Goal: Information Seeking & Learning: Check status

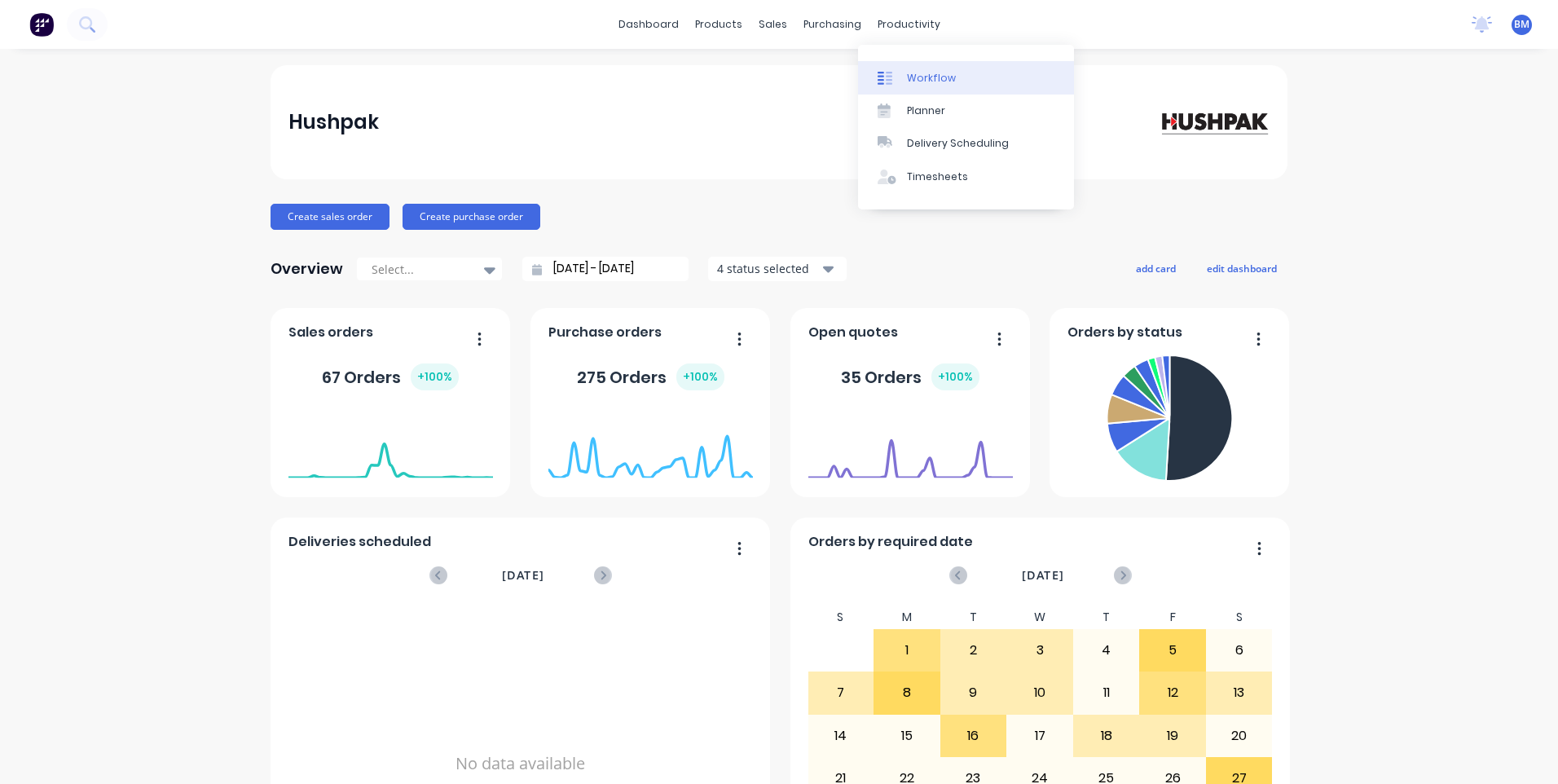
click at [901, 74] on div at bounding box center [889, 78] width 25 height 14
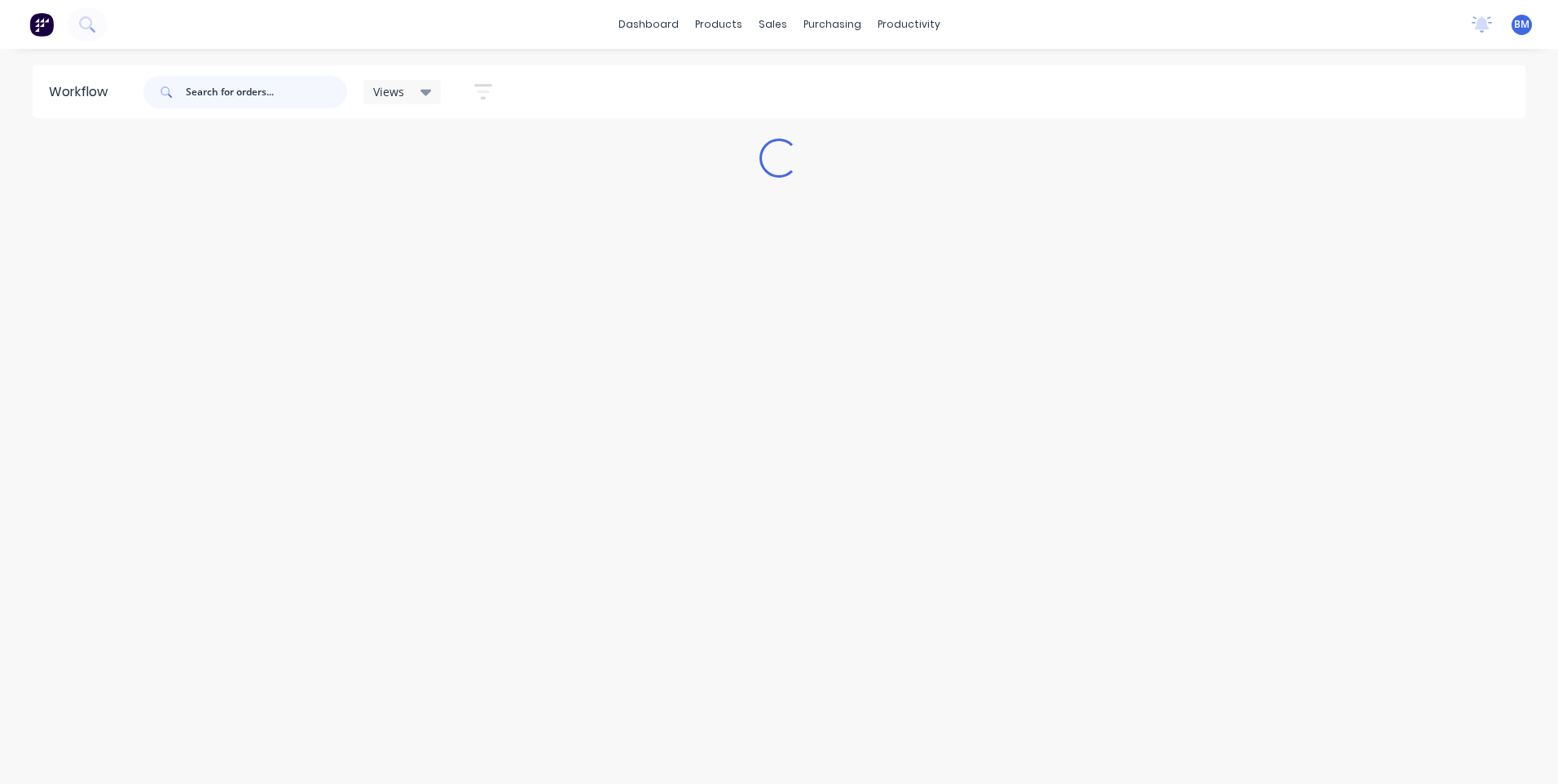
click at [238, 96] on input "text" at bounding box center [266, 92] width 161 height 32
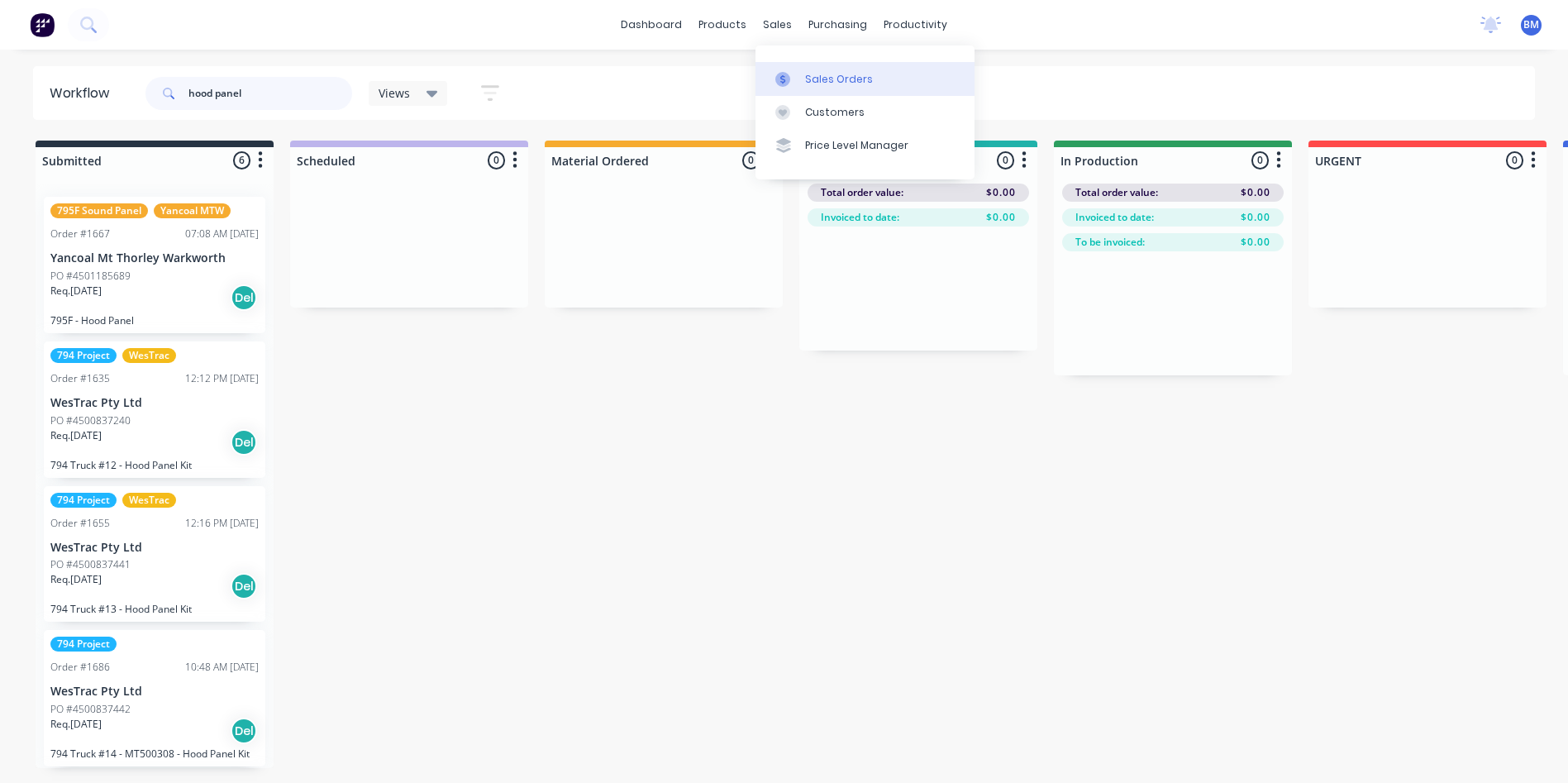
type input "hood panel"
click at [787, 80] on icon at bounding box center [783, 79] width 15 height 15
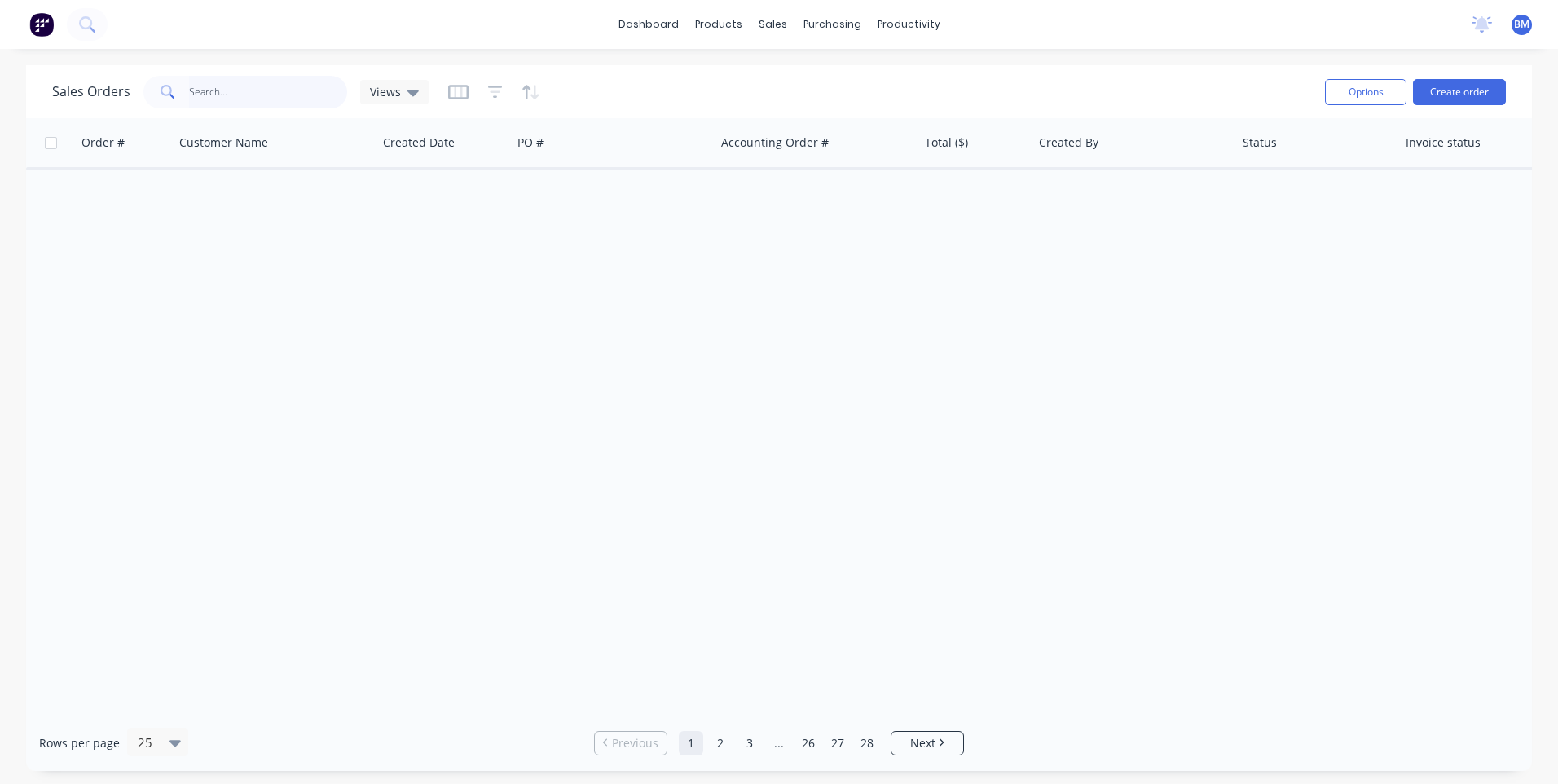
click at [270, 89] on input "text" at bounding box center [268, 92] width 159 height 32
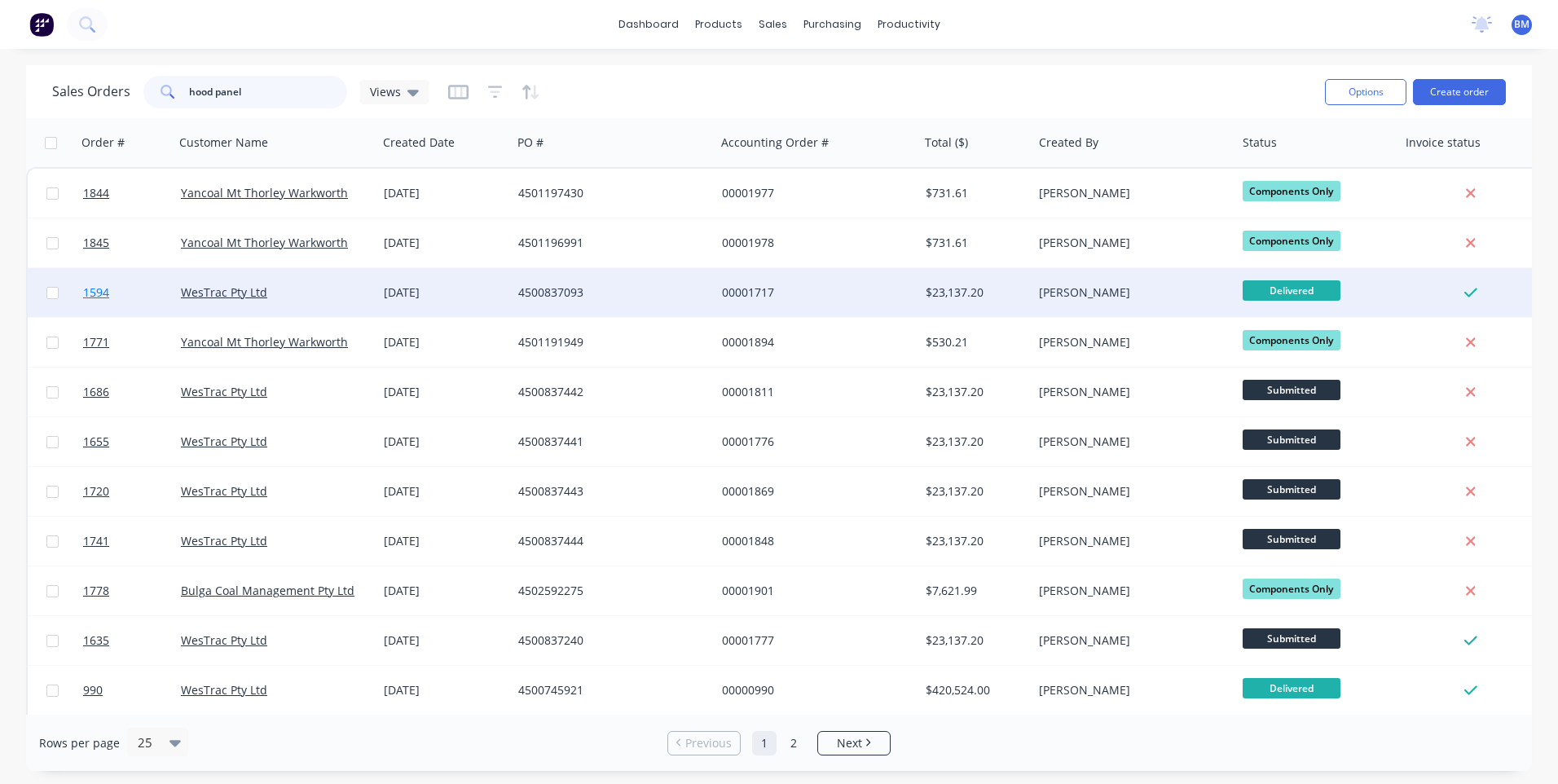
type input "hood panel"
click at [97, 296] on span "1594" at bounding box center [96, 292] width 26 height 16
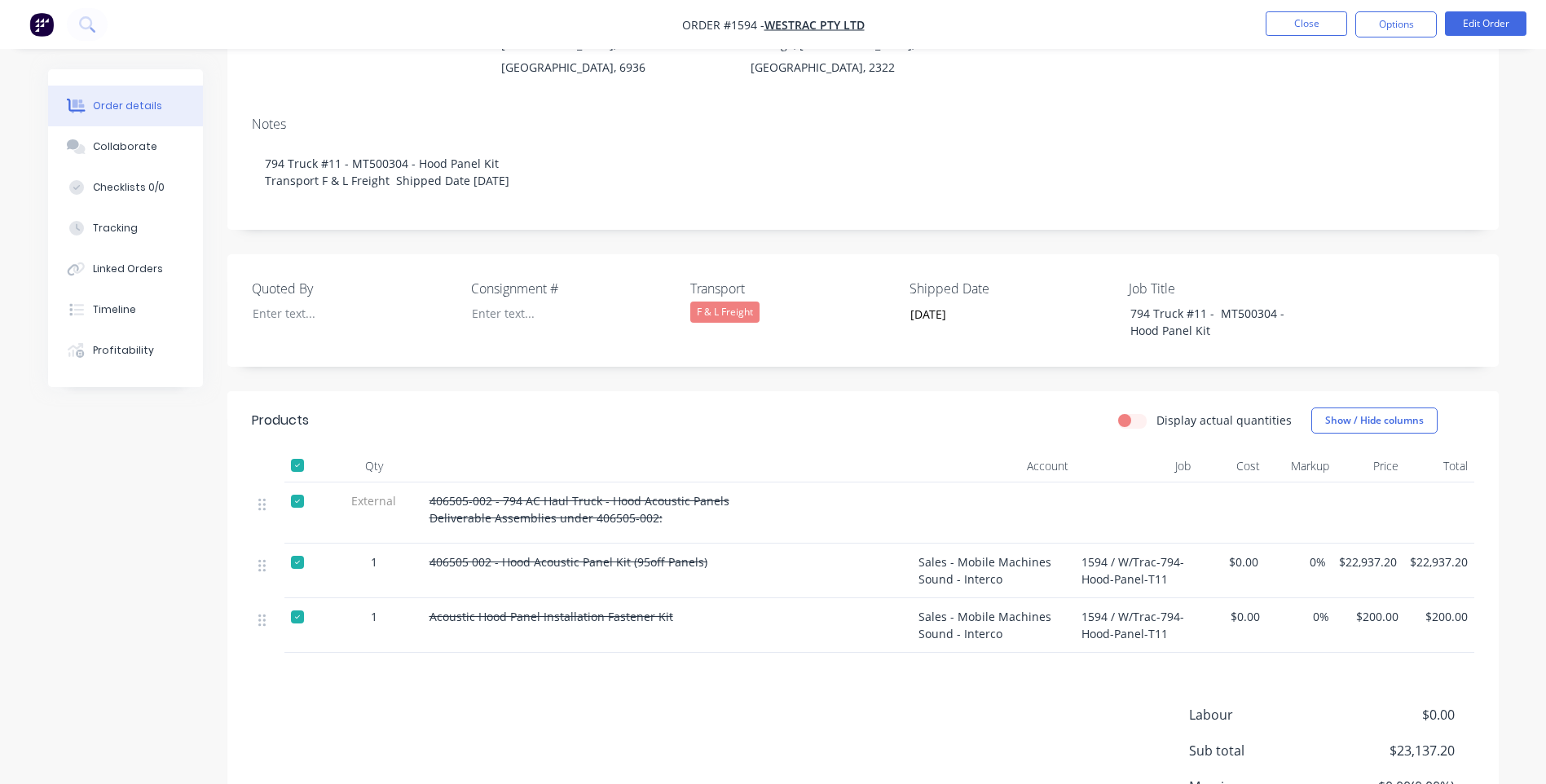
scroll to position [244, 0]
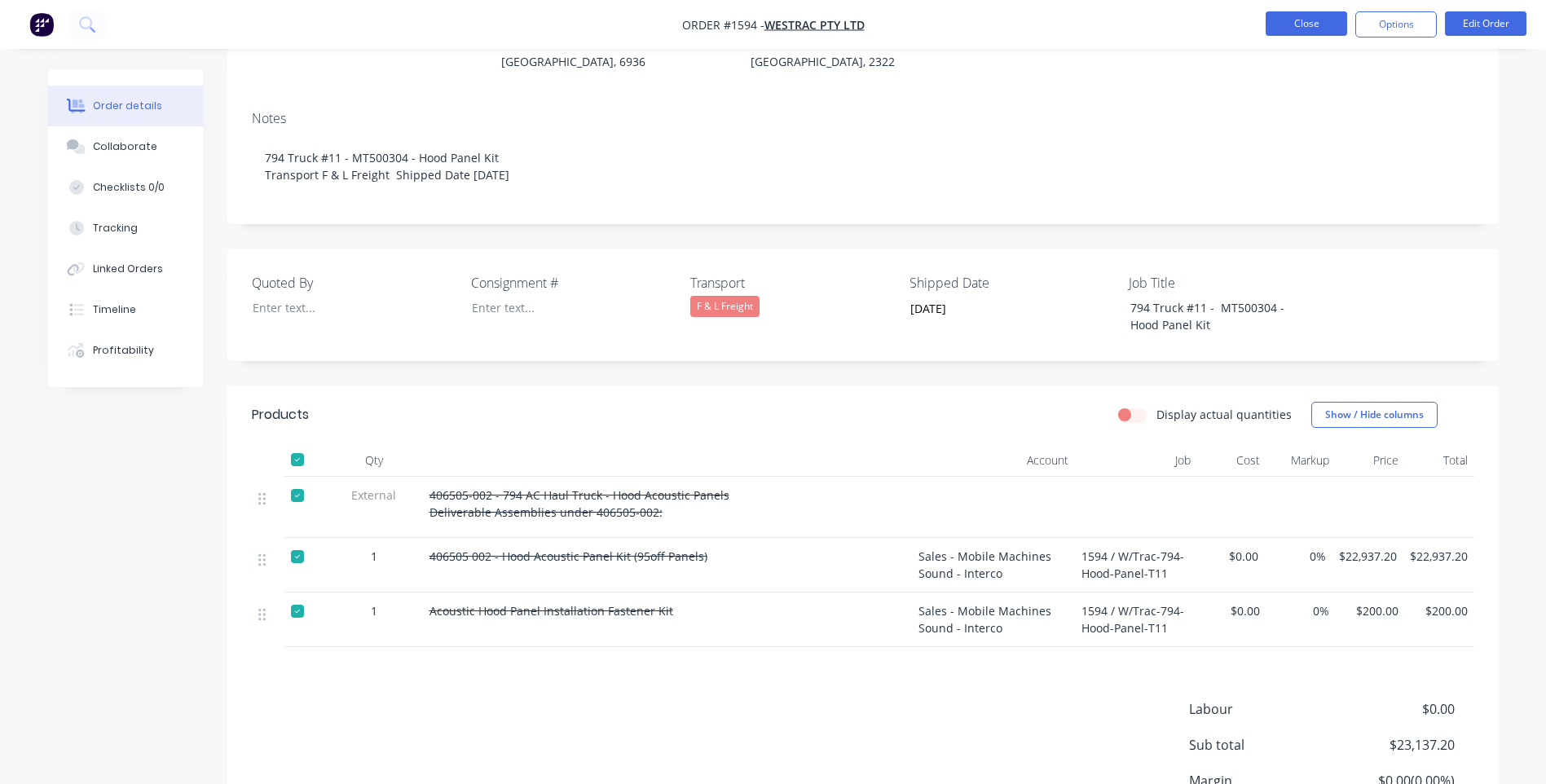
click at [1274, 17] on button "Close" at bounding box center [1307, 23] width 82 height 25
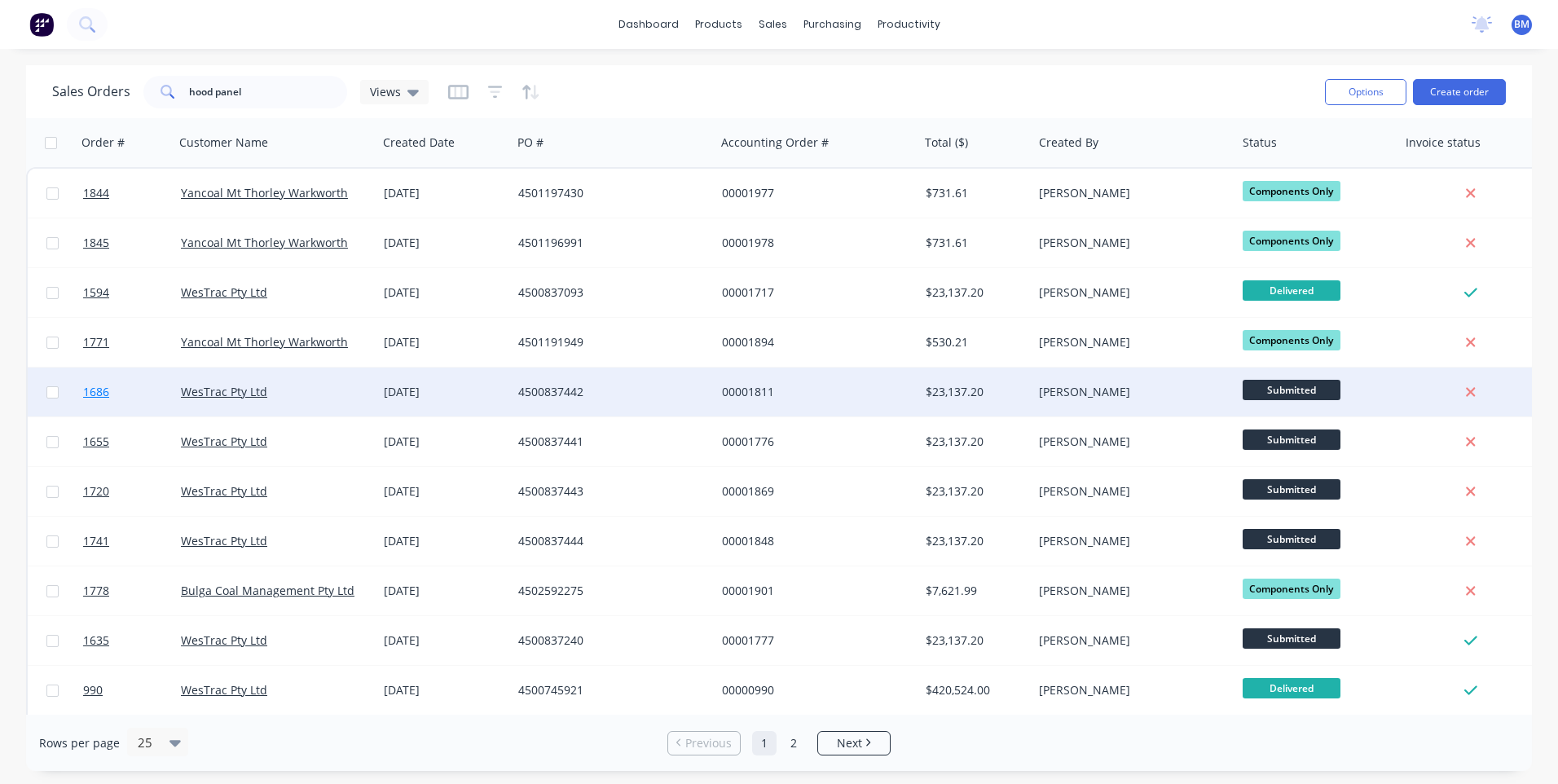
click at [104, 393] on span "1686" at bounding box center [96, 391] width 26 height 16
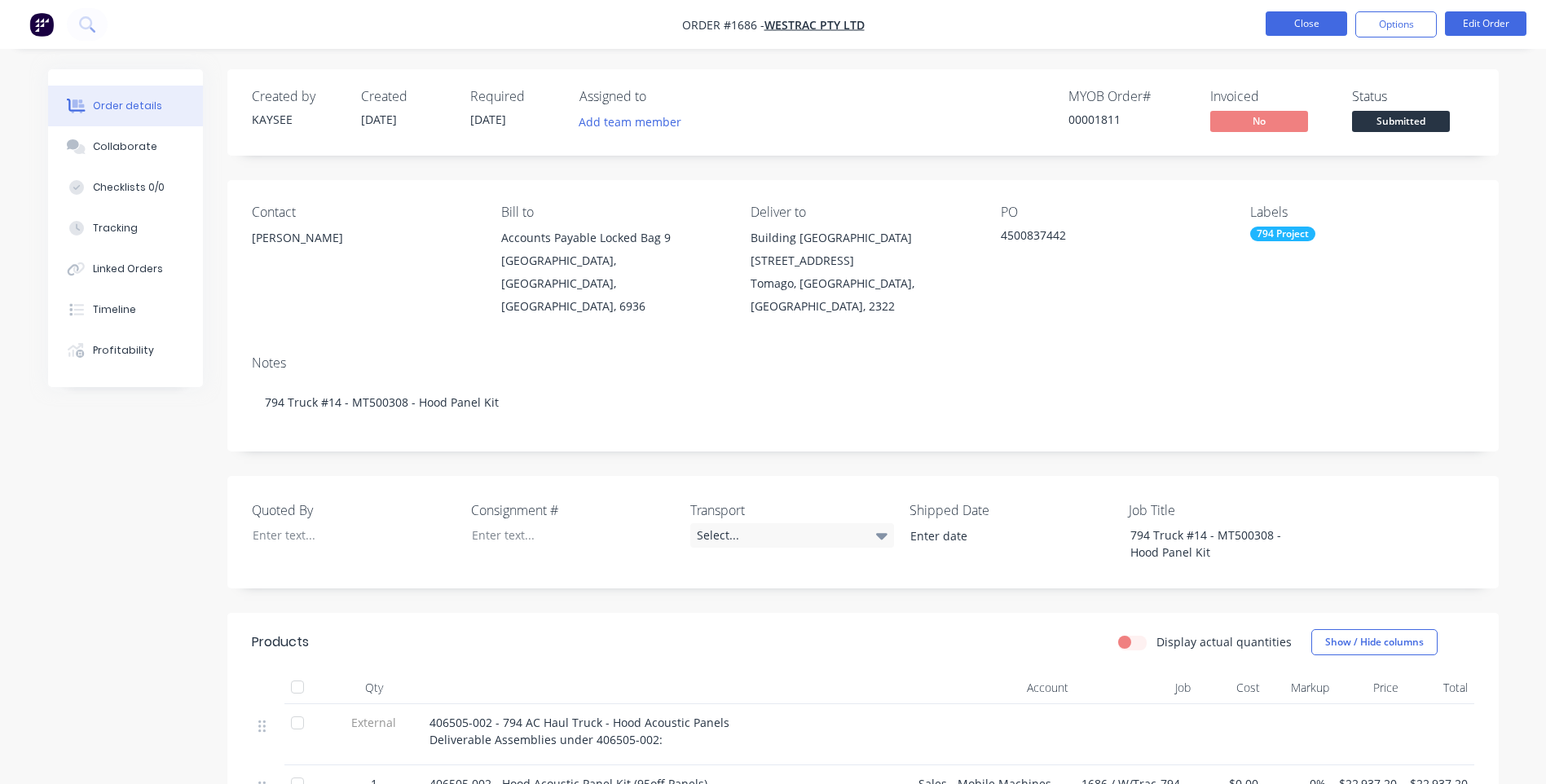
click at [1302, 23] on button "Close" at bounding box center [1307, 23] width 82 height 25
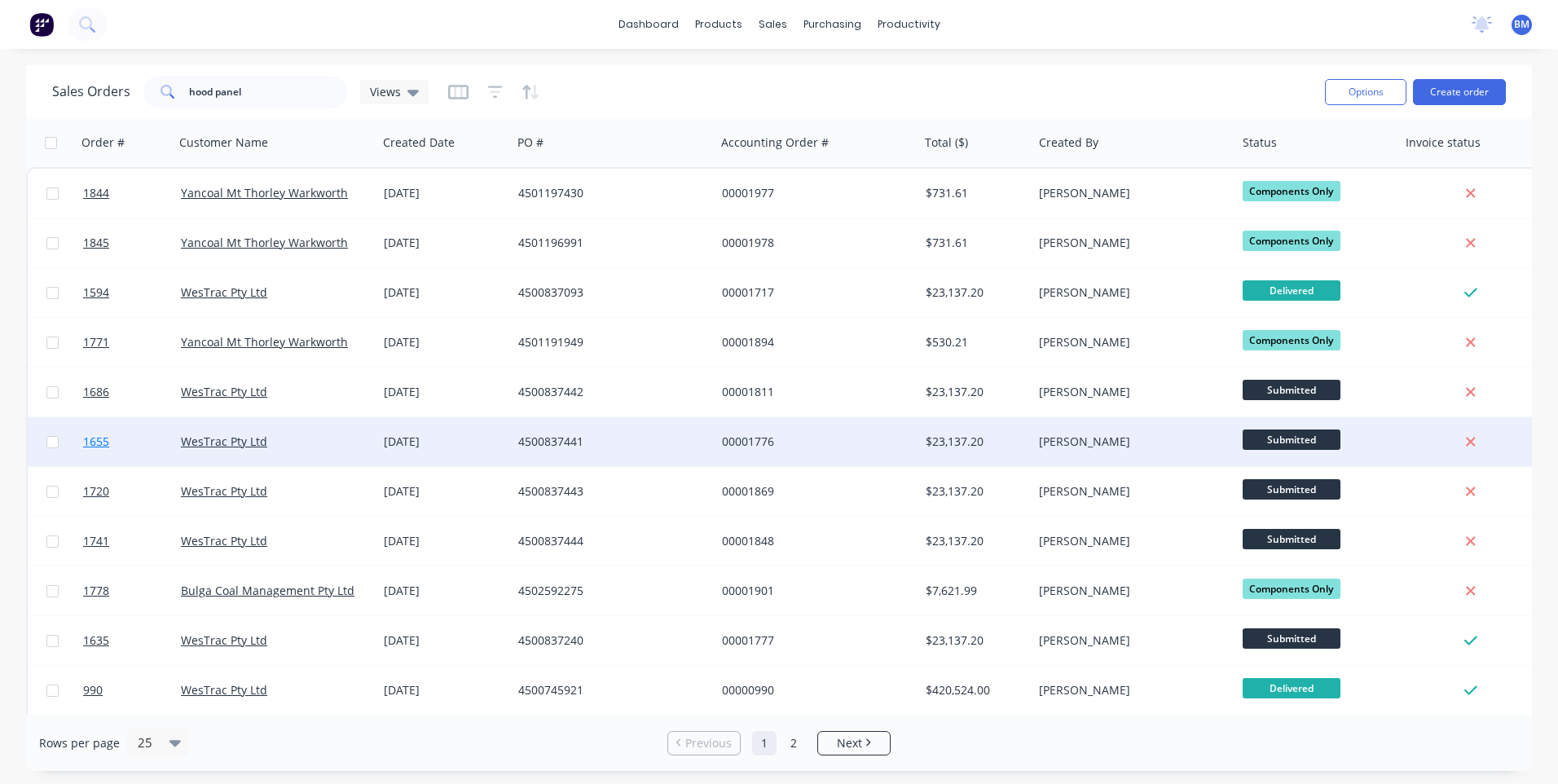
click at [91, 436] on span "1655" at bounding box center [96, 441] width 26 height 16
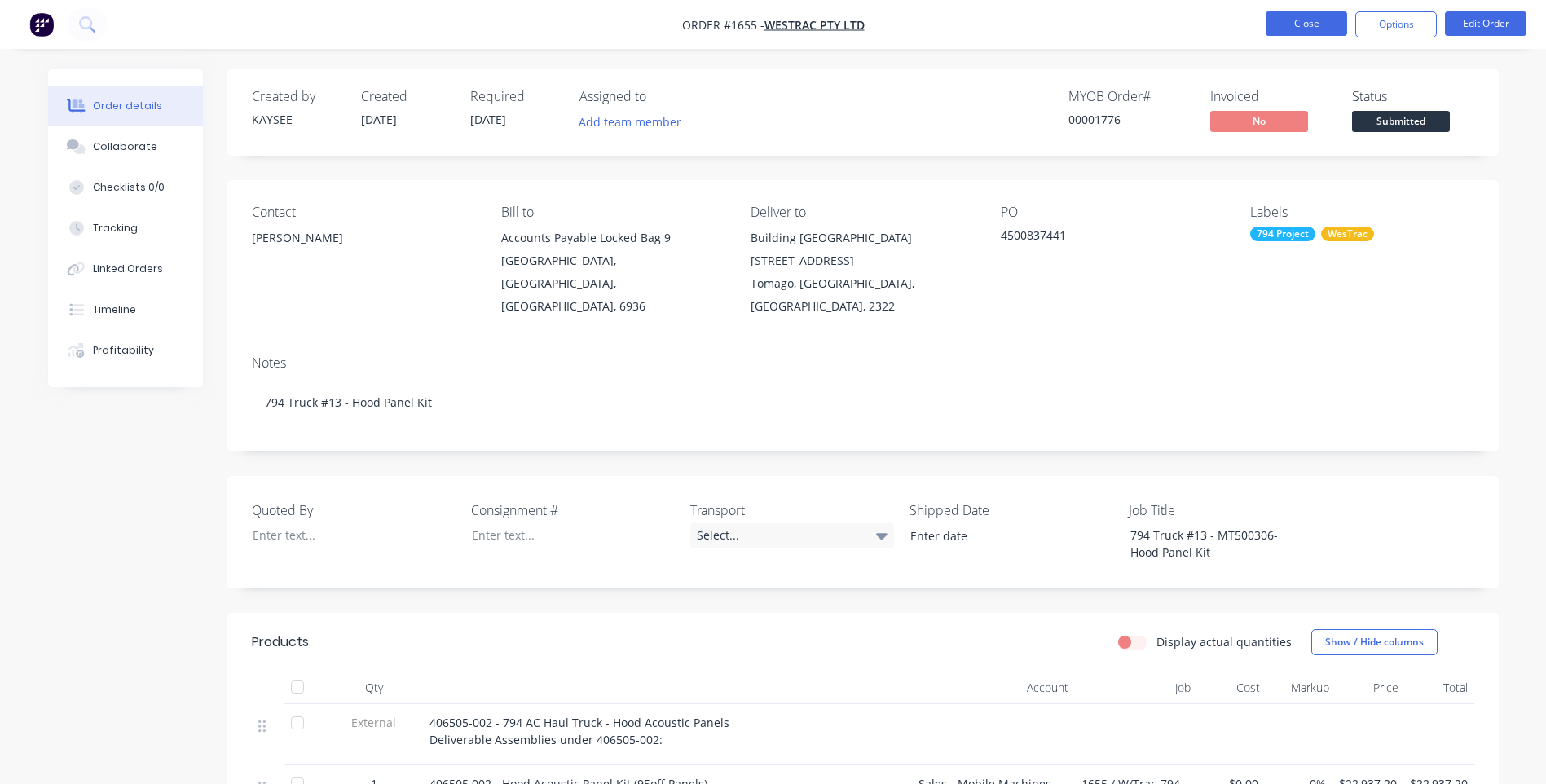
click at [1293, 22] on button "Close" at bounding box center [1307, 23] width 82 height 25
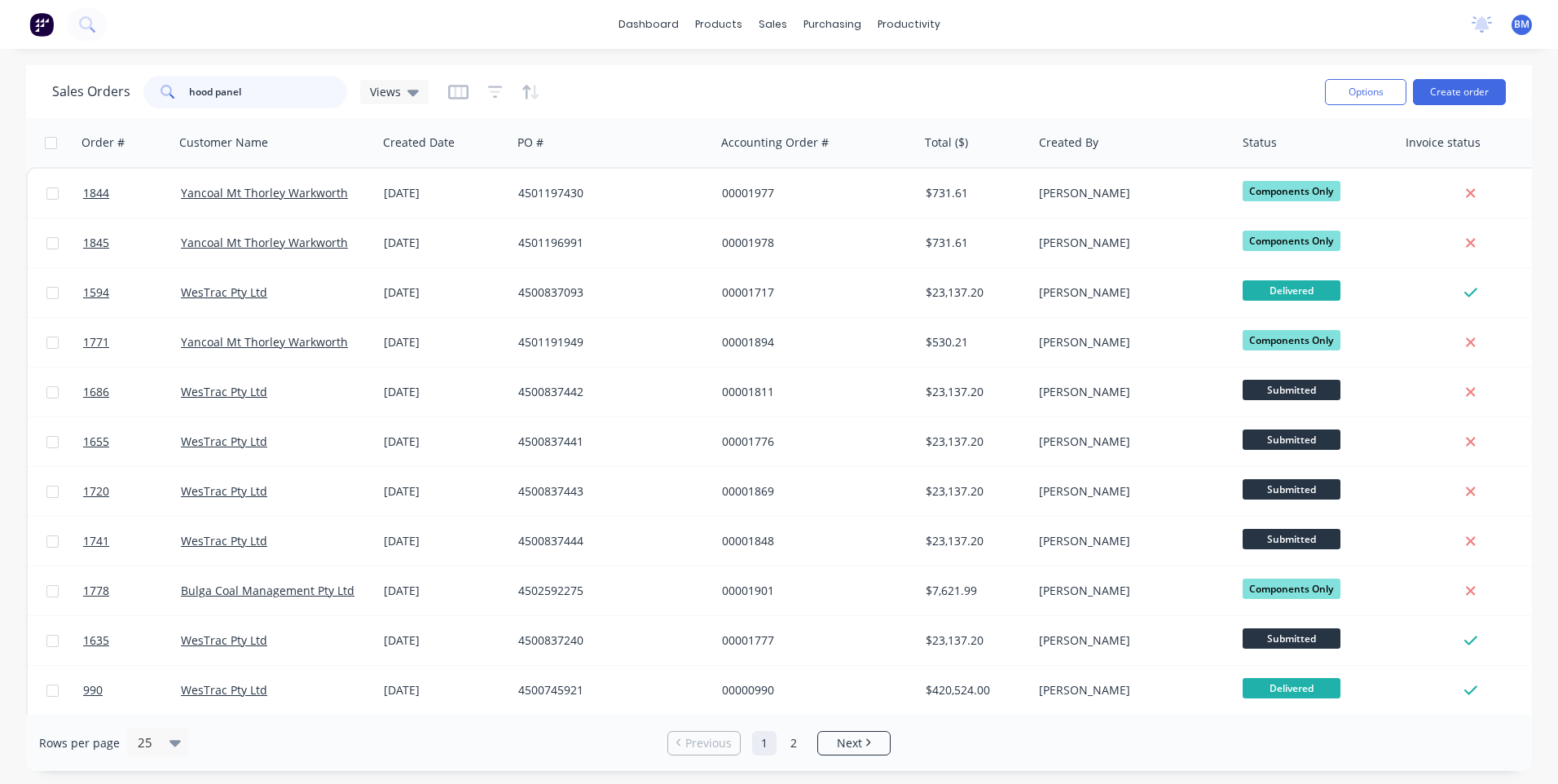
click at [277, 96] on input "hood panel" at bounding box center [268, 92] width 159 height 32
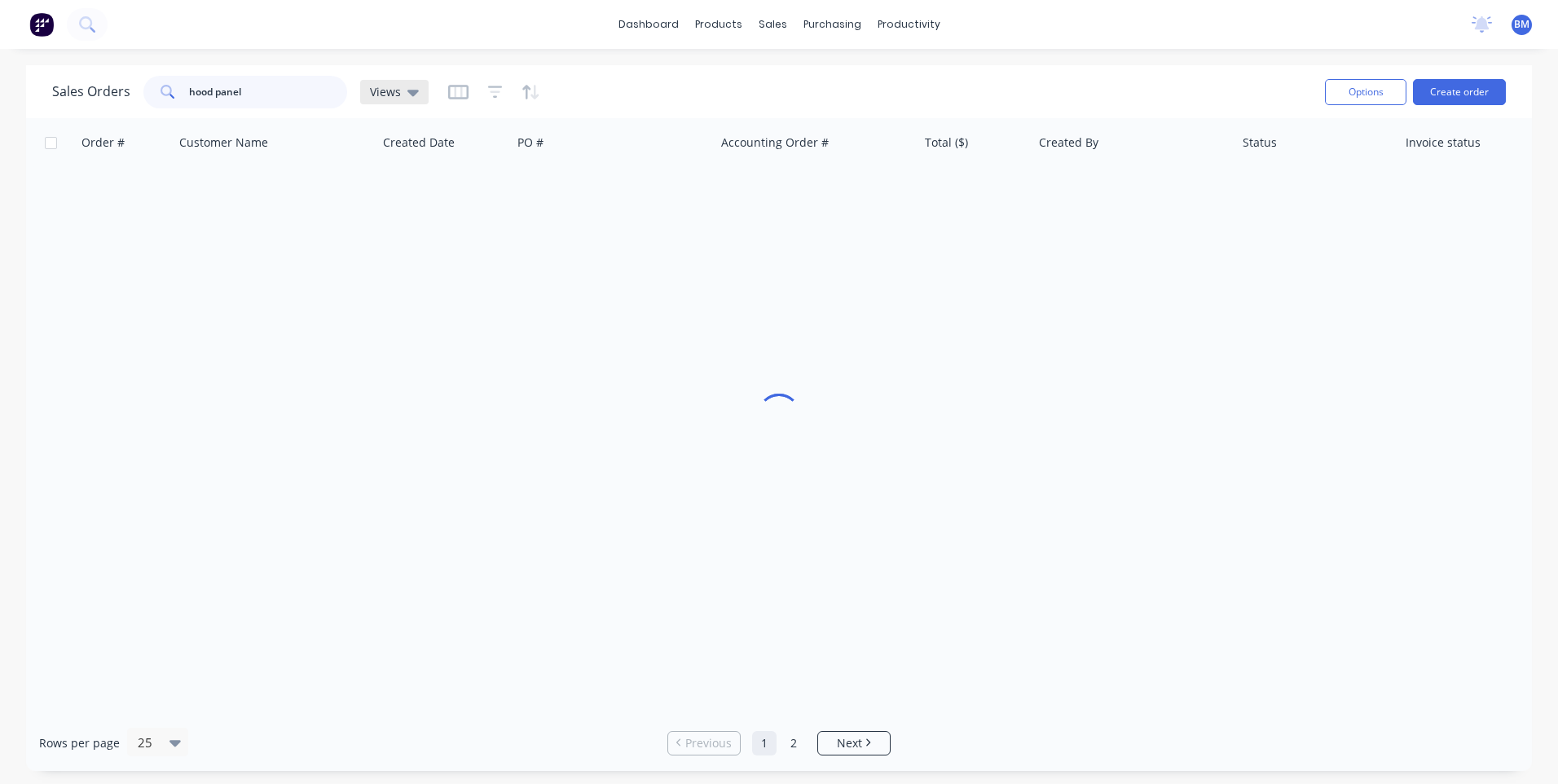
type input "hood panel"
click at [390, 91] on span "Views" at bounding box center [385, 92] width 31 height 17
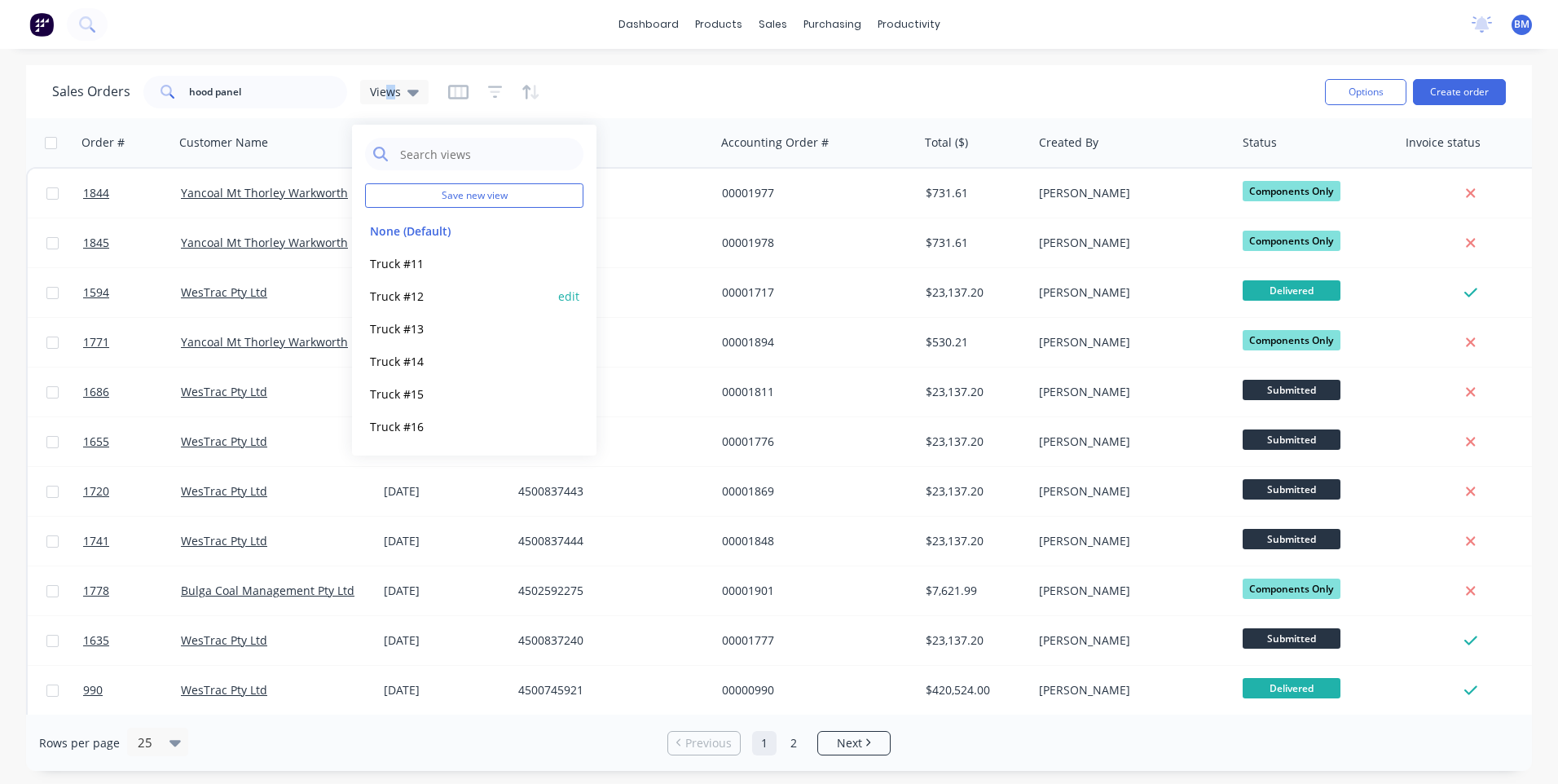
click at [396, 294] on button "Truck #12" at bounding box center [457, 296] width 186 height 19
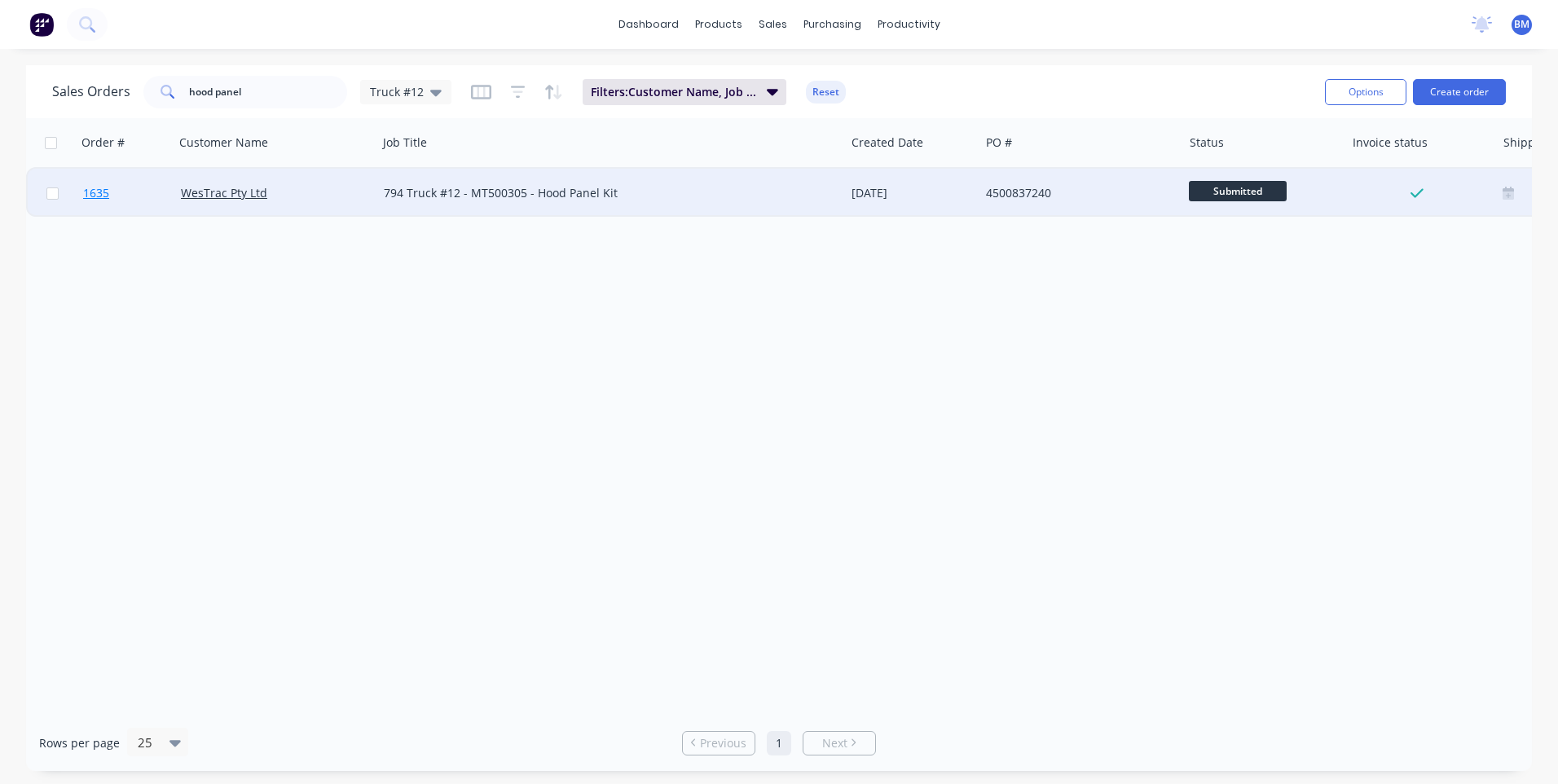
click at [88, 190] on span "1635" at bounding box center [96, 193] width 26 height 16
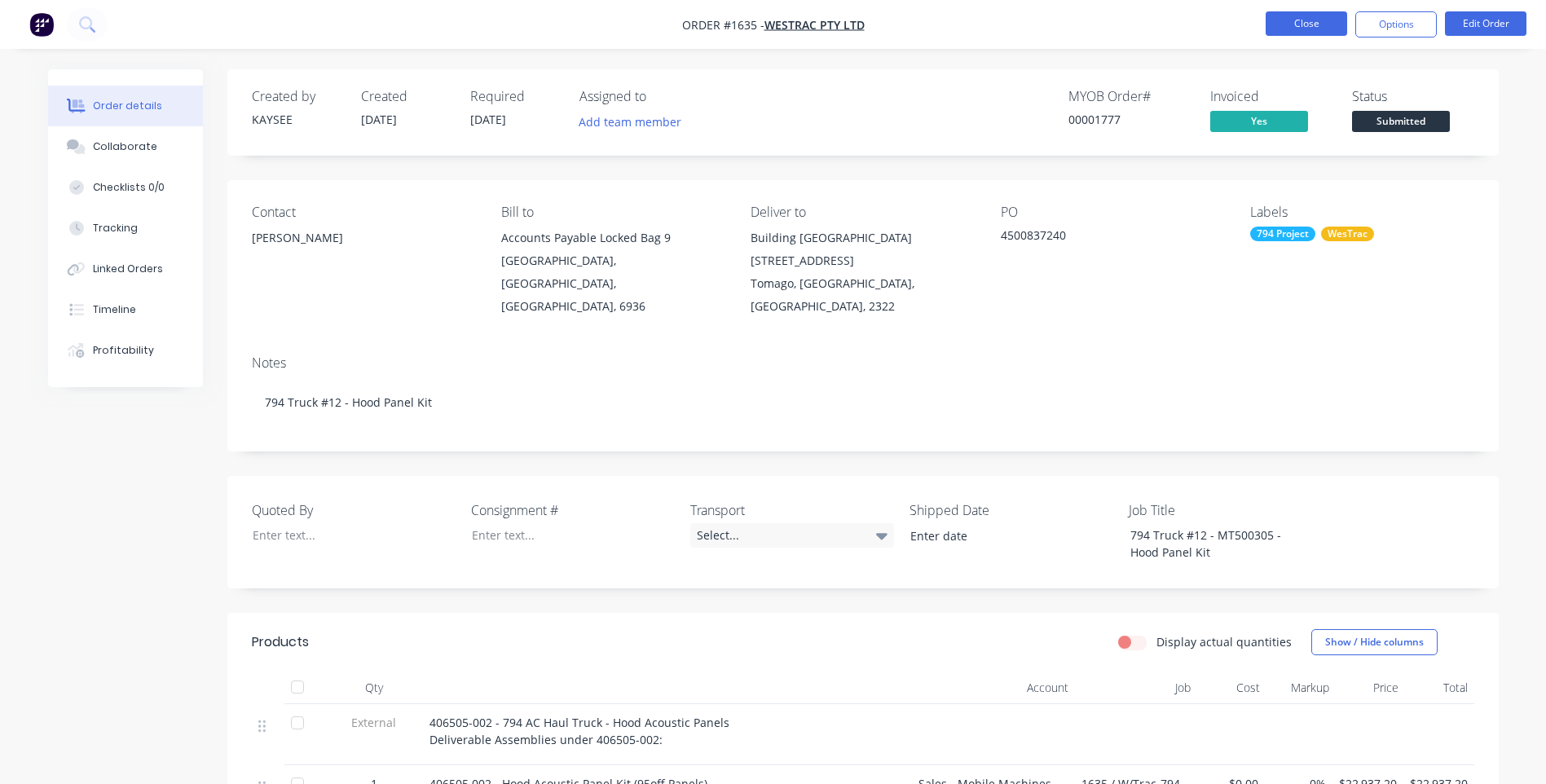
click at [1277, 17] on button "Close" at bounding box center [1307, 23] width 82 height 25
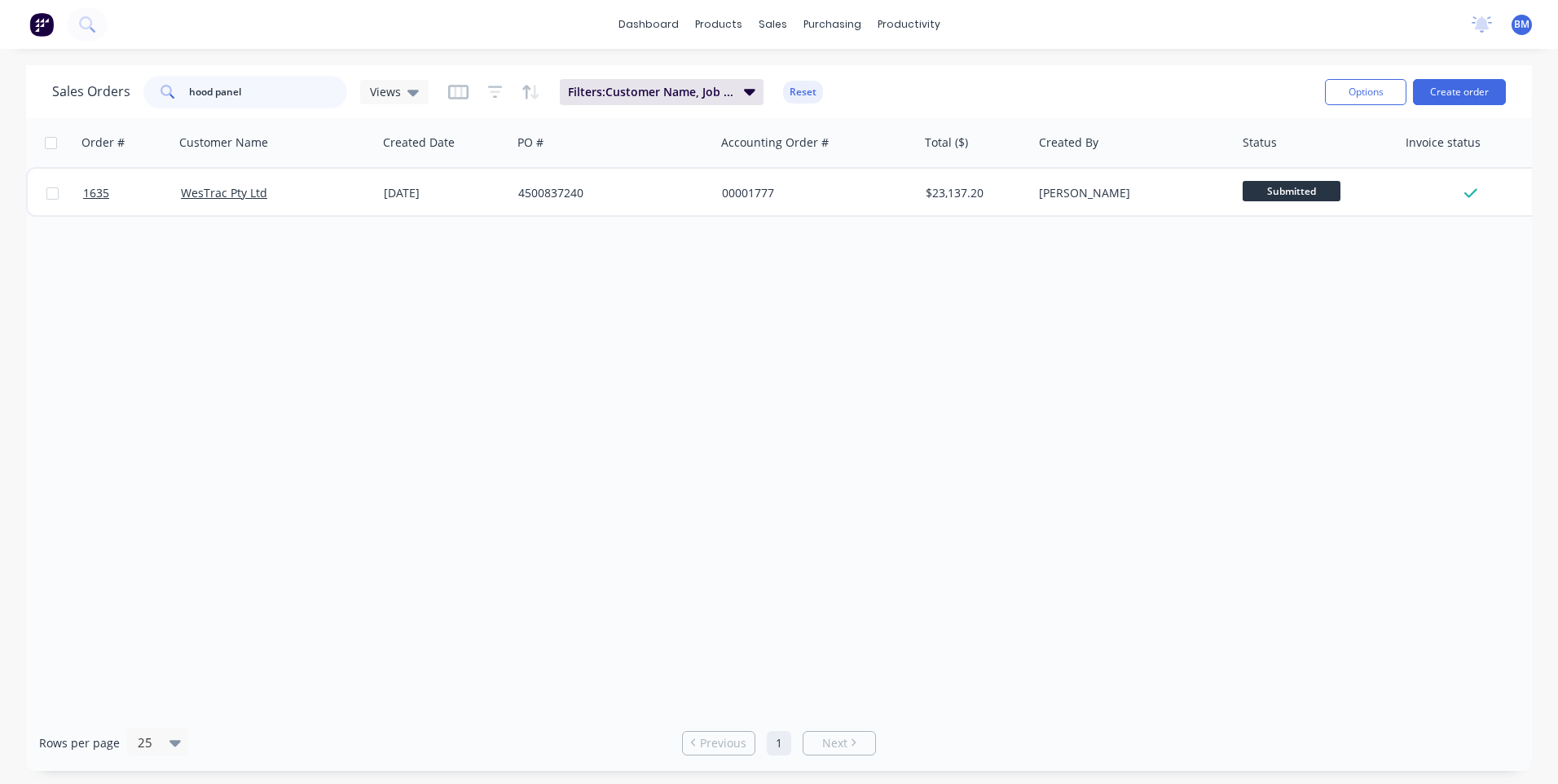
drag, startPoint x: 290, startPoint y: 87, endPoint x: 164, endPoint y: 92, distance: 126.1
click at [164, 92] on div "hood panel" at bounding box center [245, 92] width 204 height 32
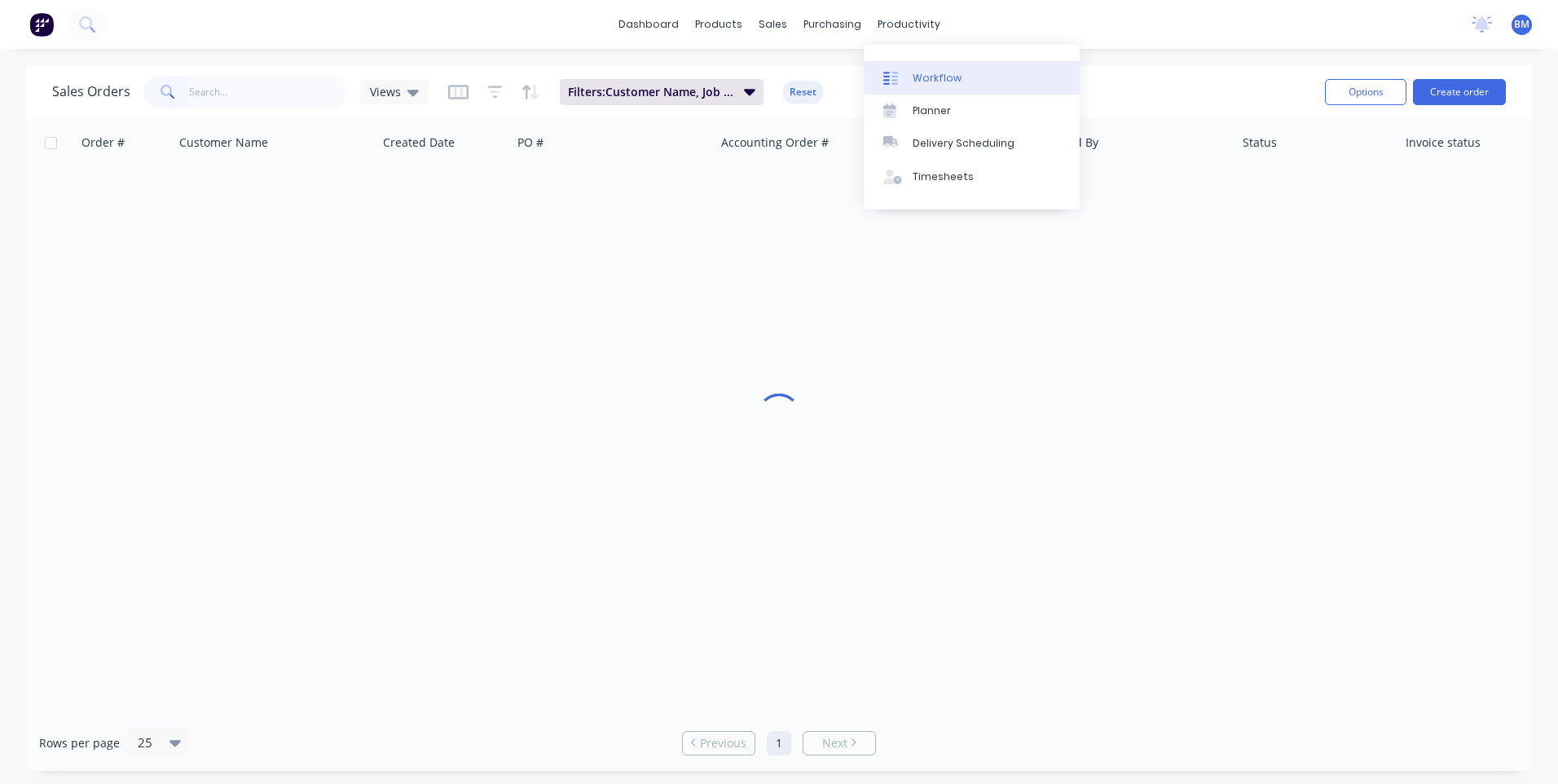
click at [918, 70] on link "Workflow" at bounding box center [972, 77] width 216 height 32
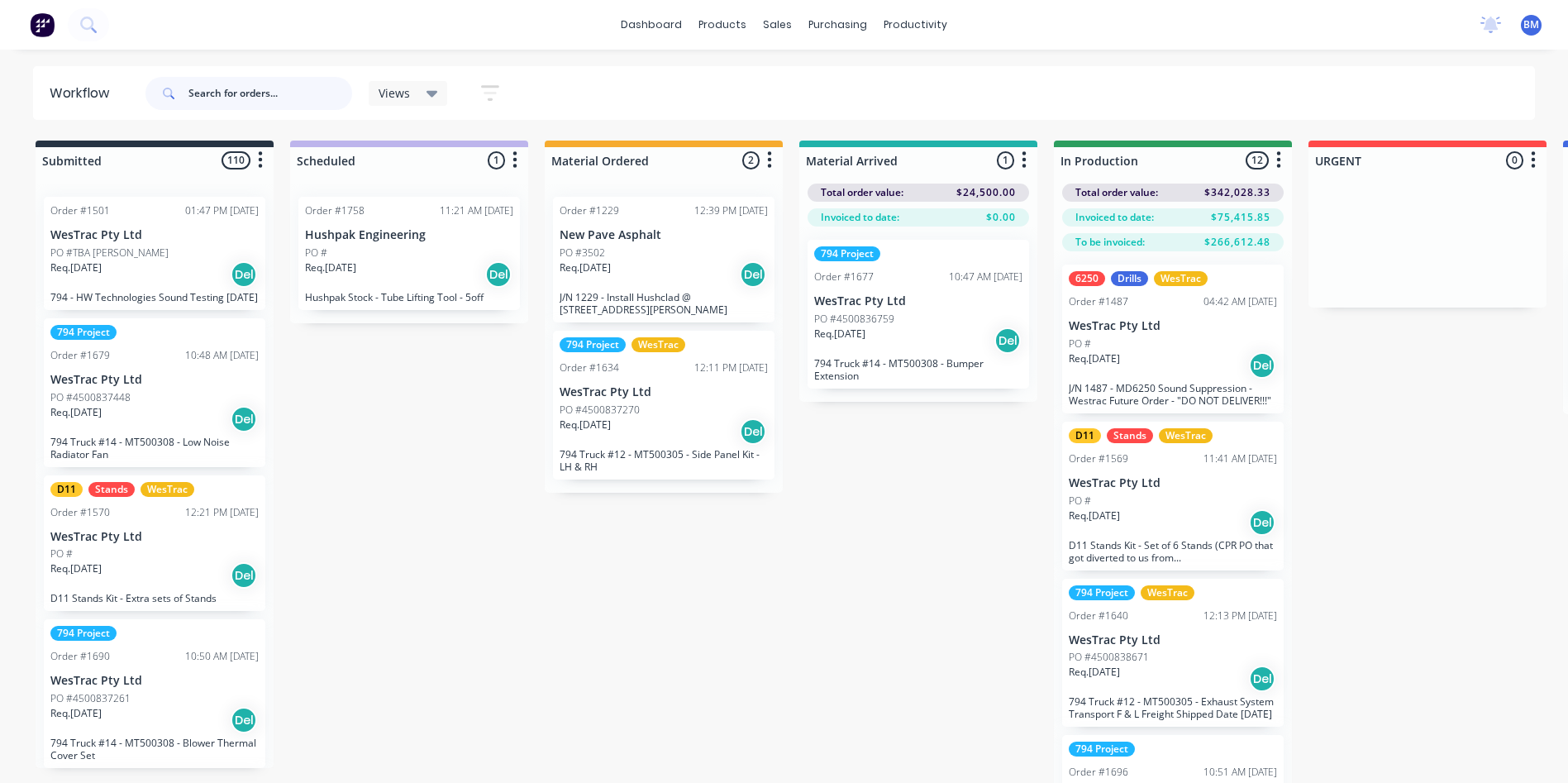
click at [297, 83] on input "text" at bounding box center [270, 93] width 164 height 33
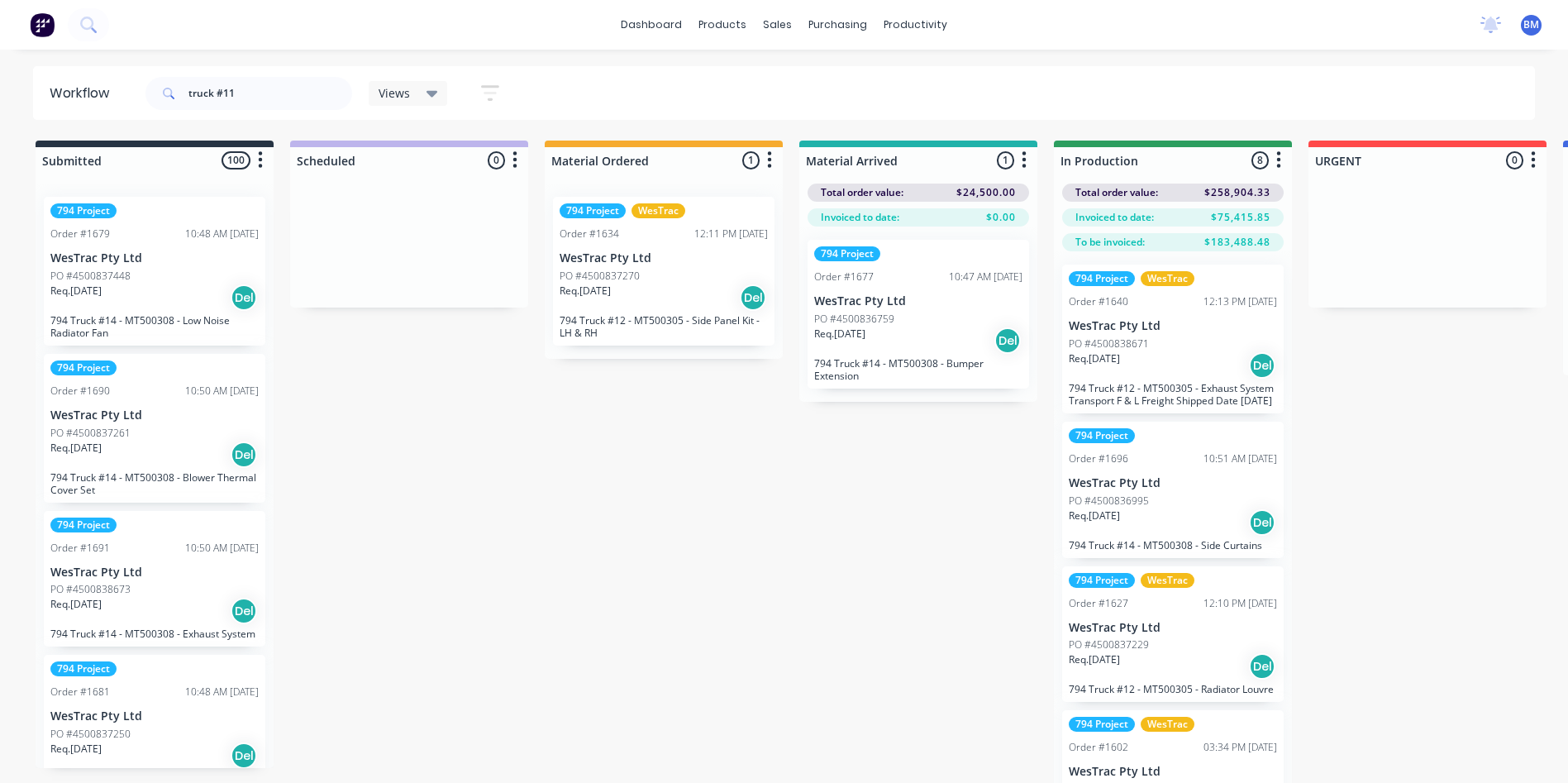
drag, startPoint x: 348, startPoint y: 775, endPoint x: 400, endPoint y: 780, distance: 52.2
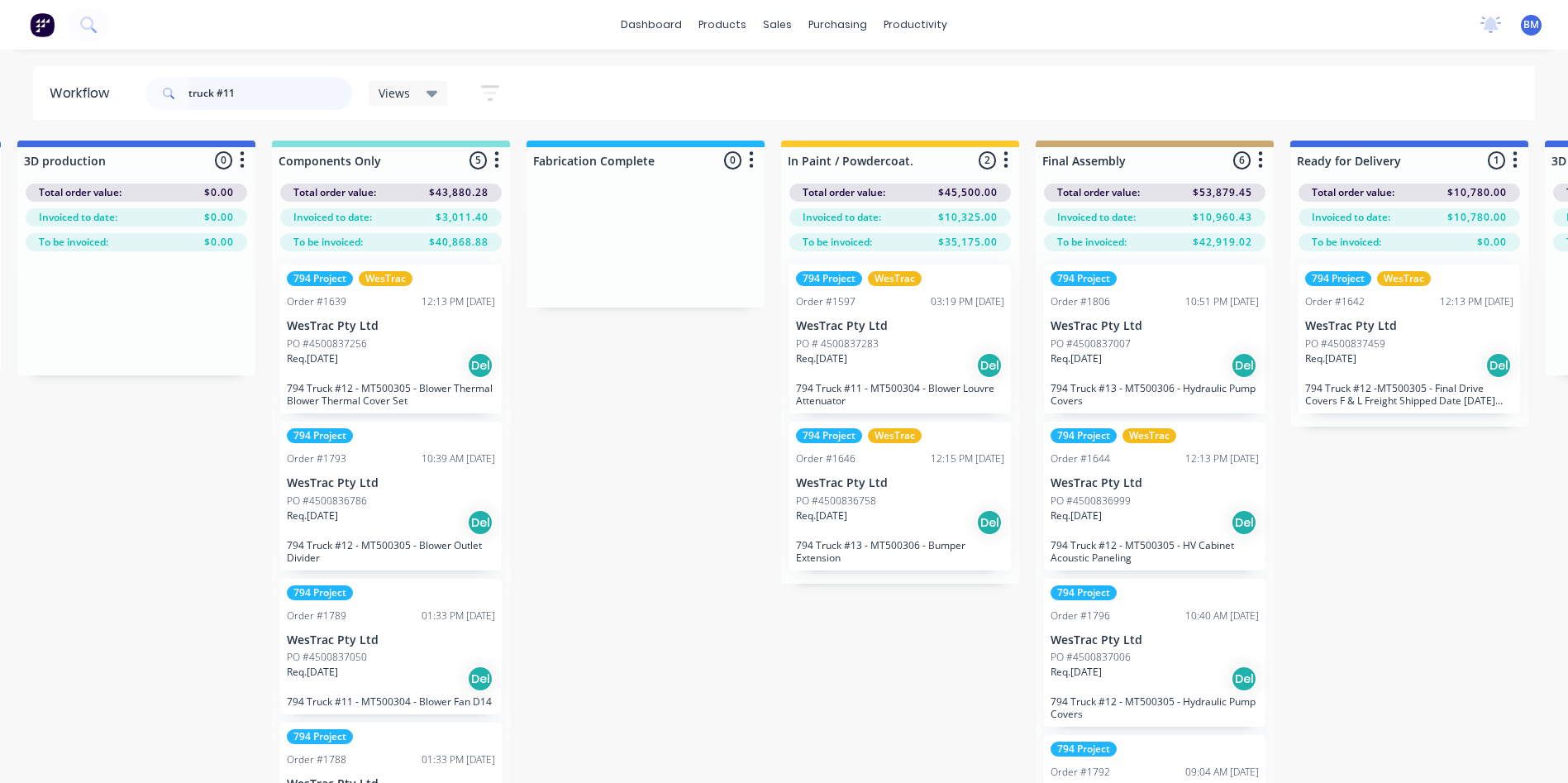
click at [280, 96] on input "truck #11" at bounding box center [270, 93] width 164 height 33
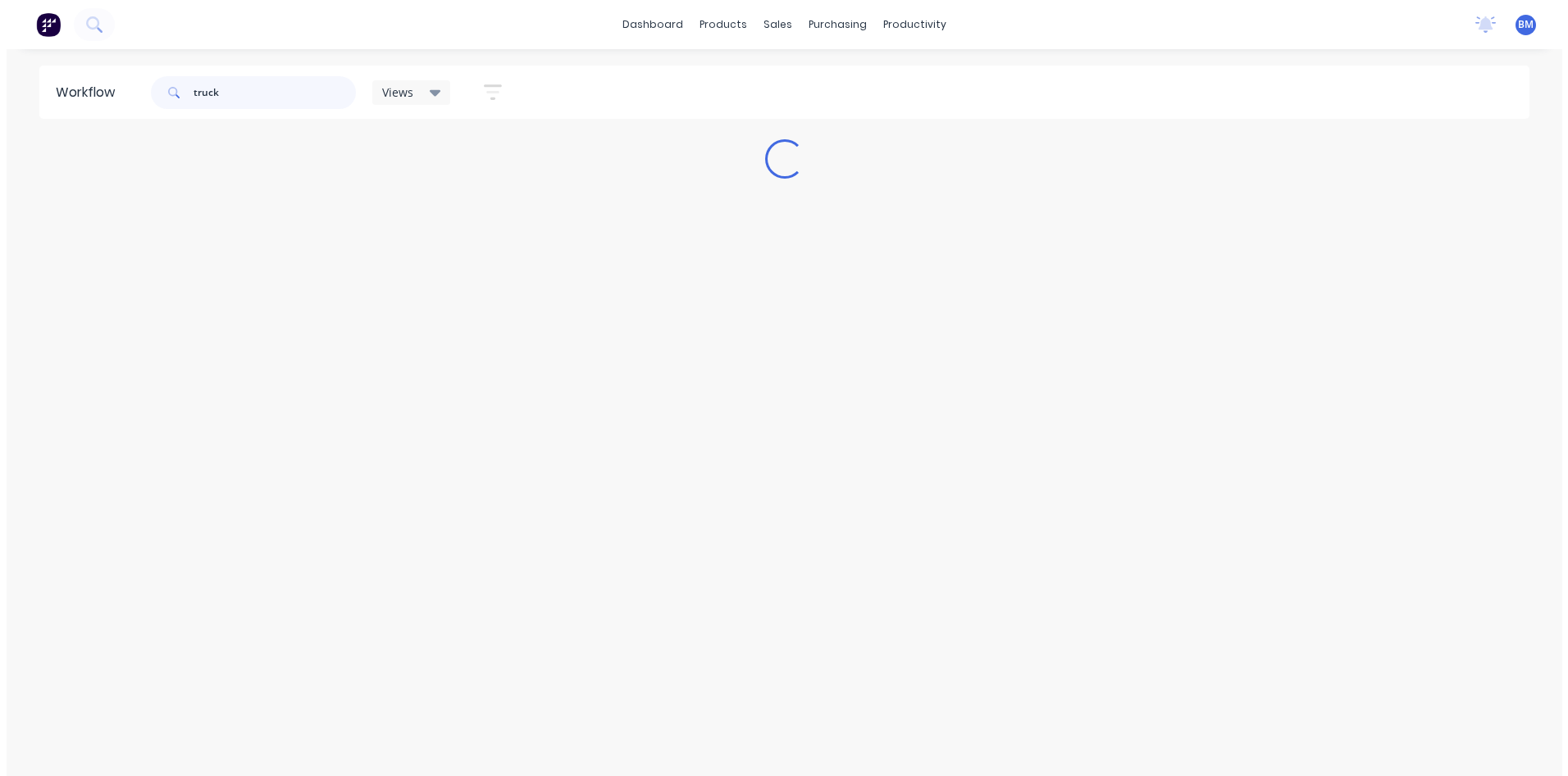
scroll to position [0, 0]
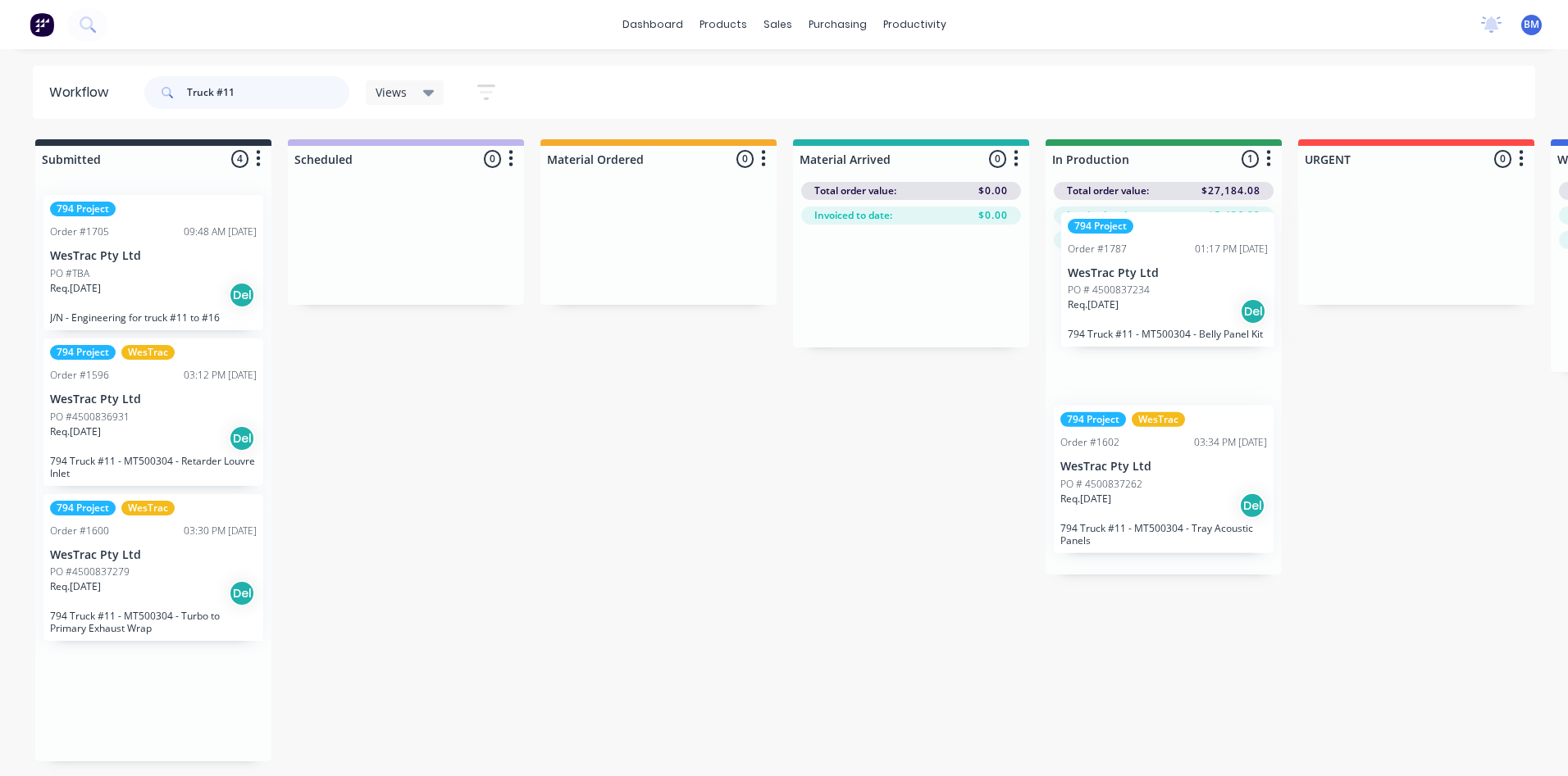
drag, startPoint x: 168, startPoint y: 582, endPoint x: 1184, endPoint y: 316, distance: 1050.2
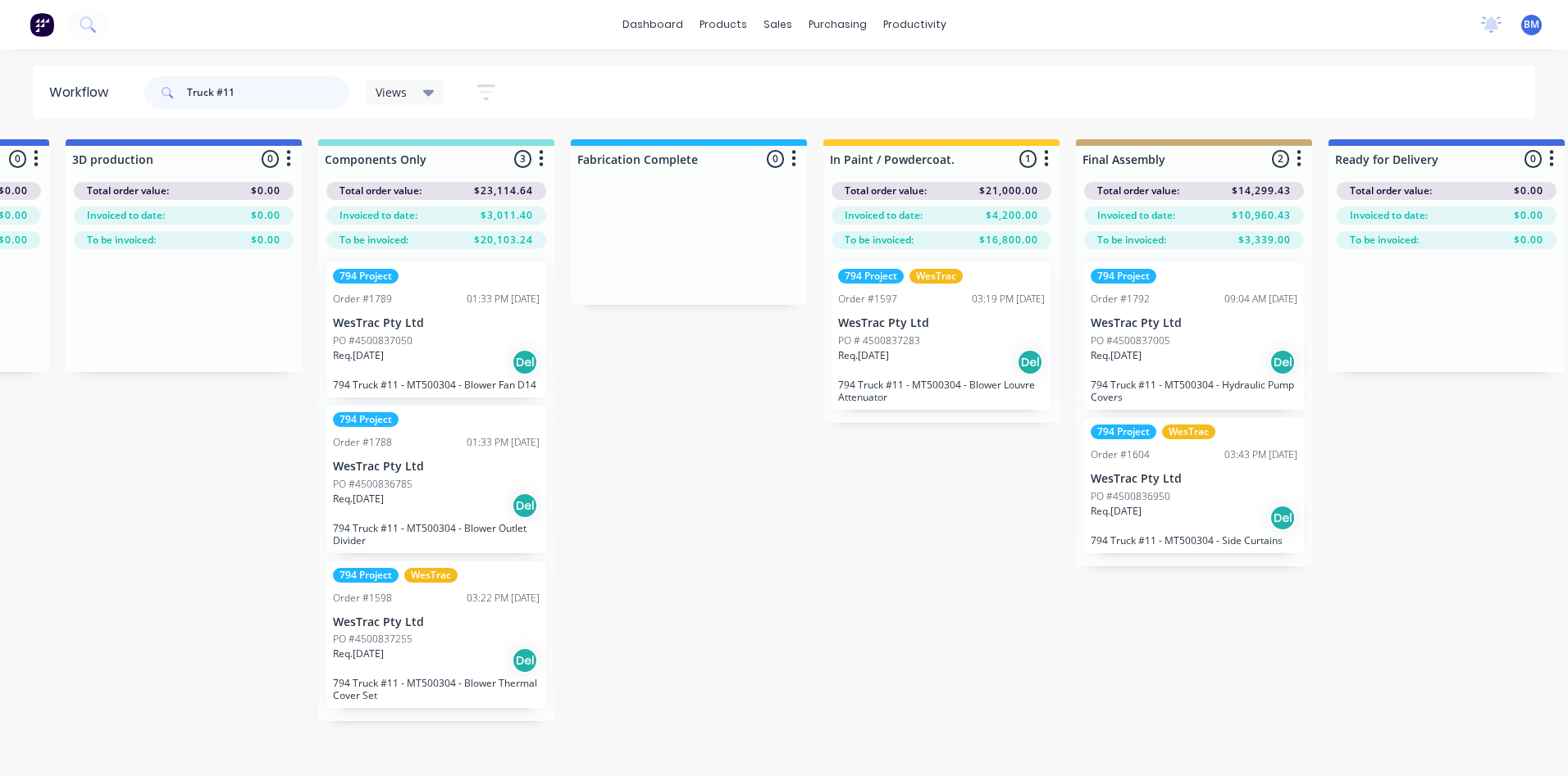
scroll to position [0, 1743]
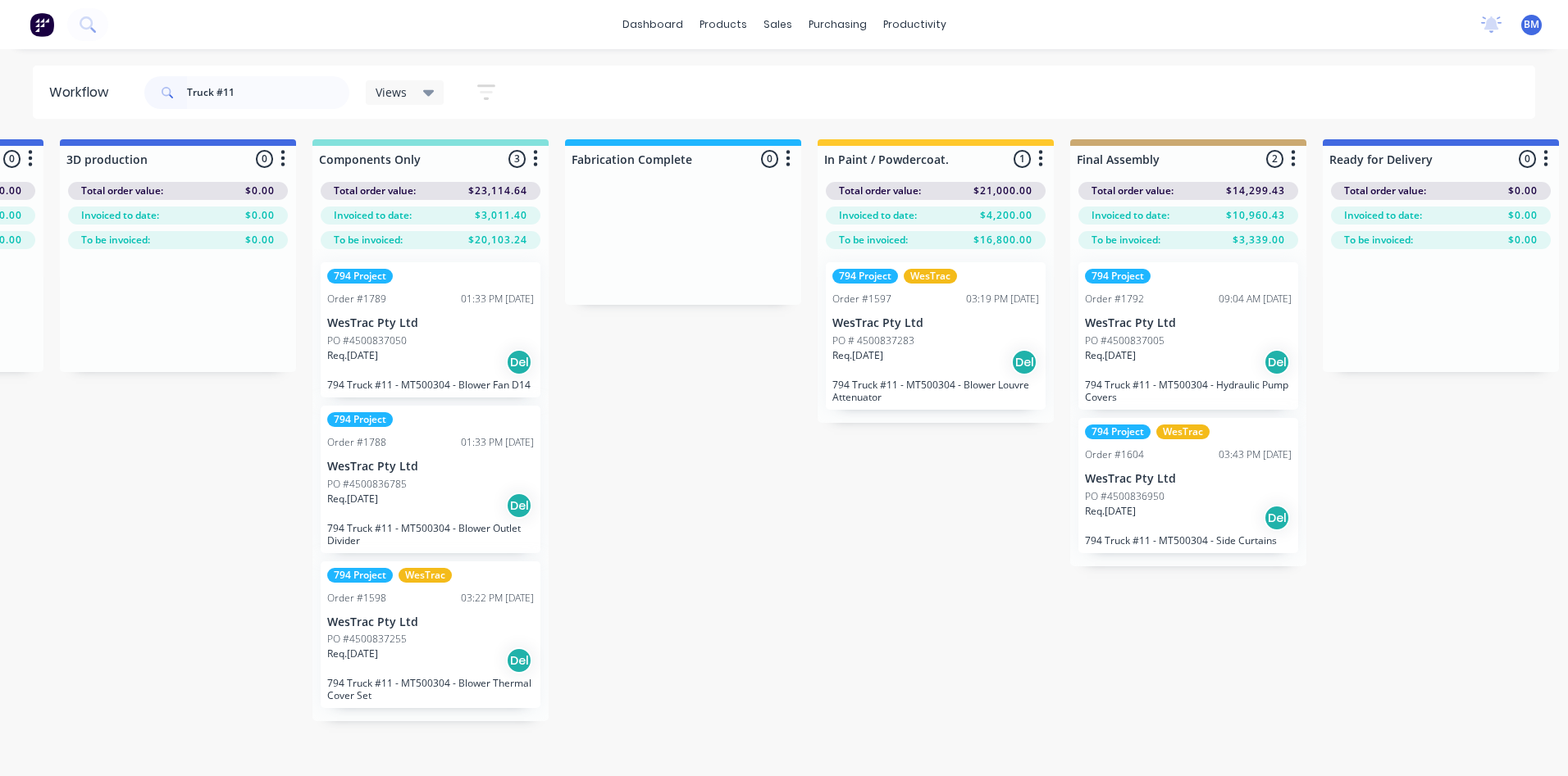
click at [936, 393] on p "794 Truck #11 - MT500304 - Blower Louvre Attenuator" at bounding box center [935, 391] width 207 height 25
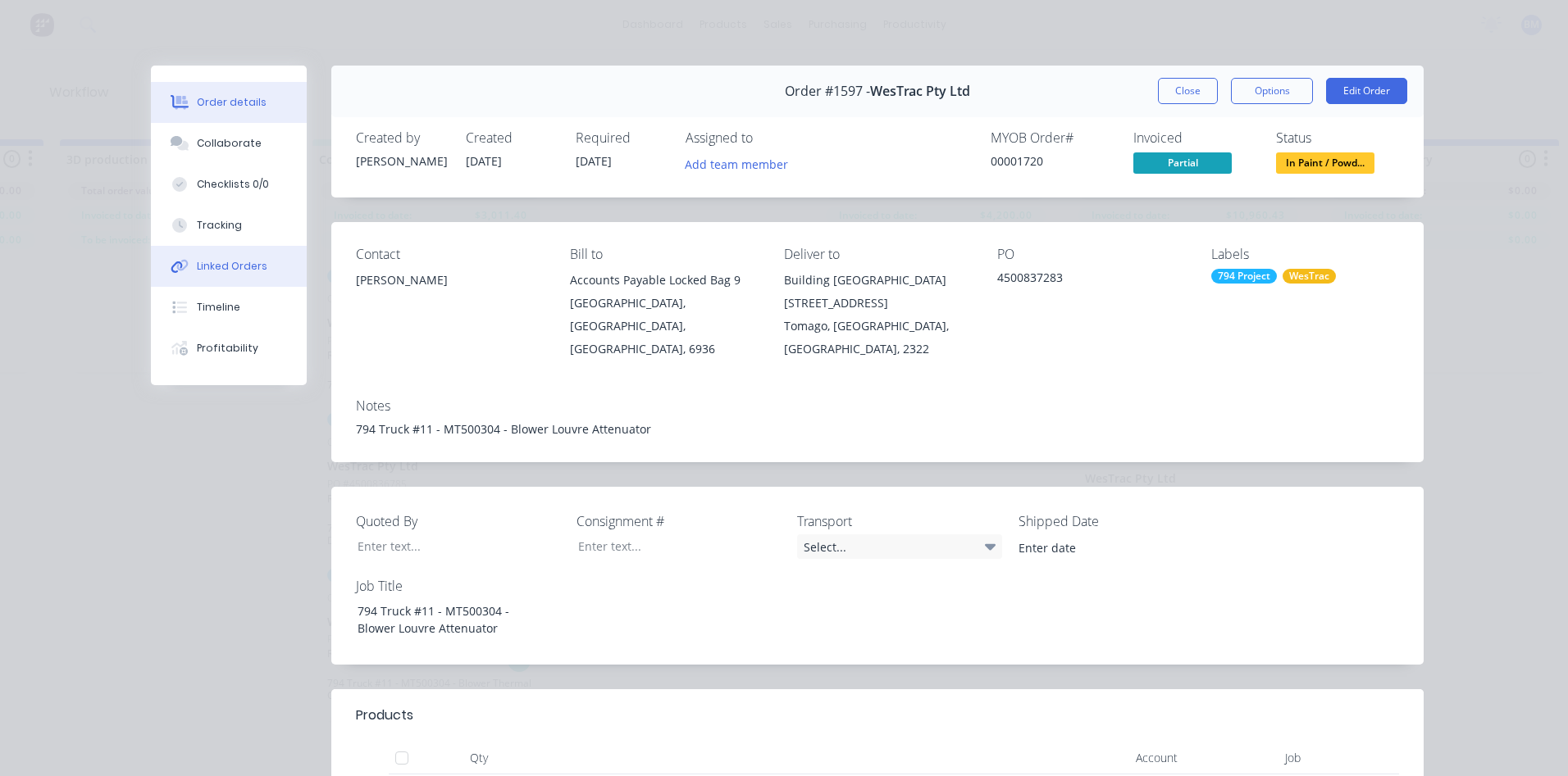
click at [239, 261] on div "Linked Orders" at bounding box center [231, 265] width 71 height 15
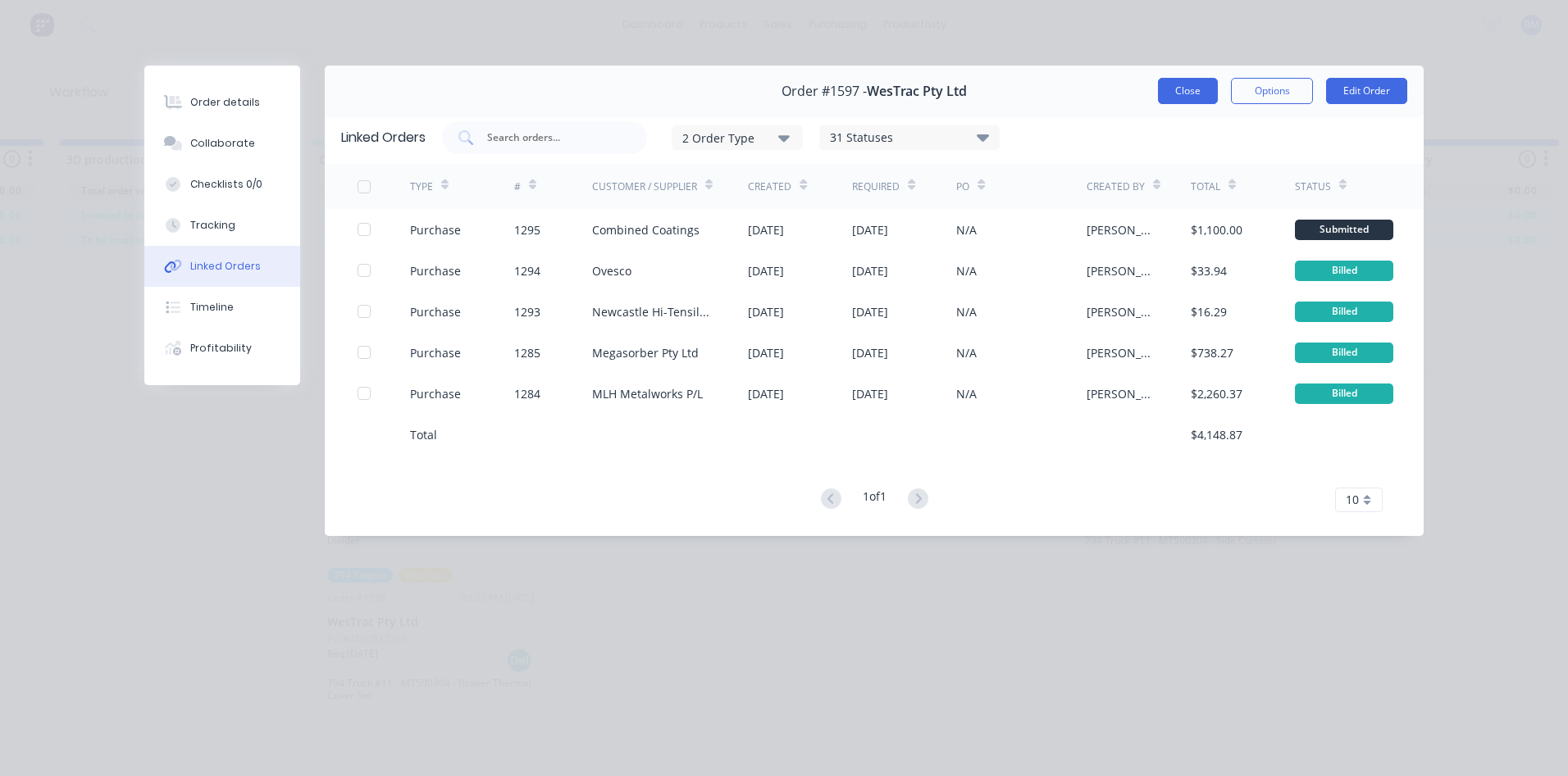
click at [1184, 92] on button "Close" at bounding box center [1188, 90] width 60 height 26
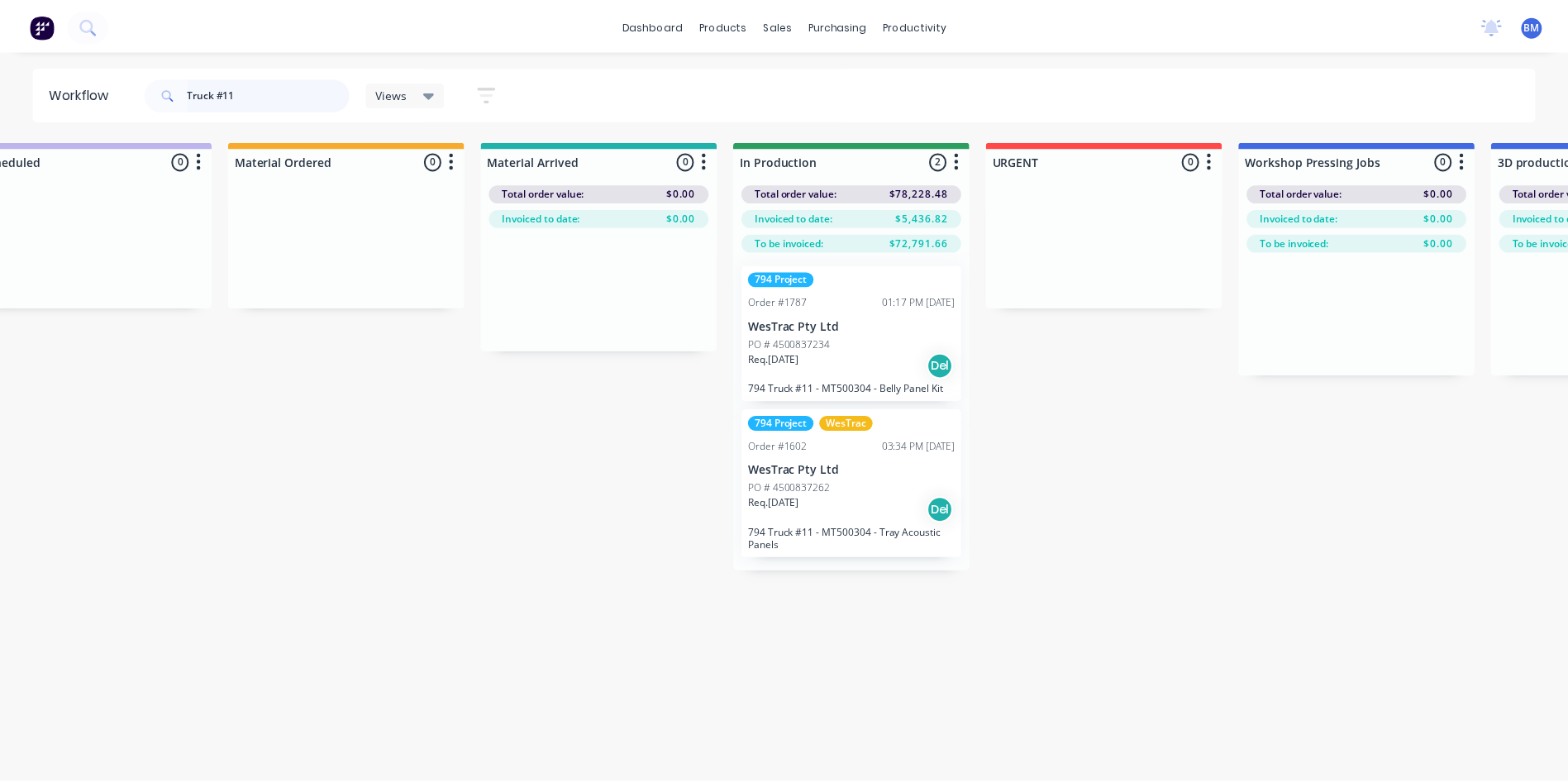
scroll to position [0, 0]
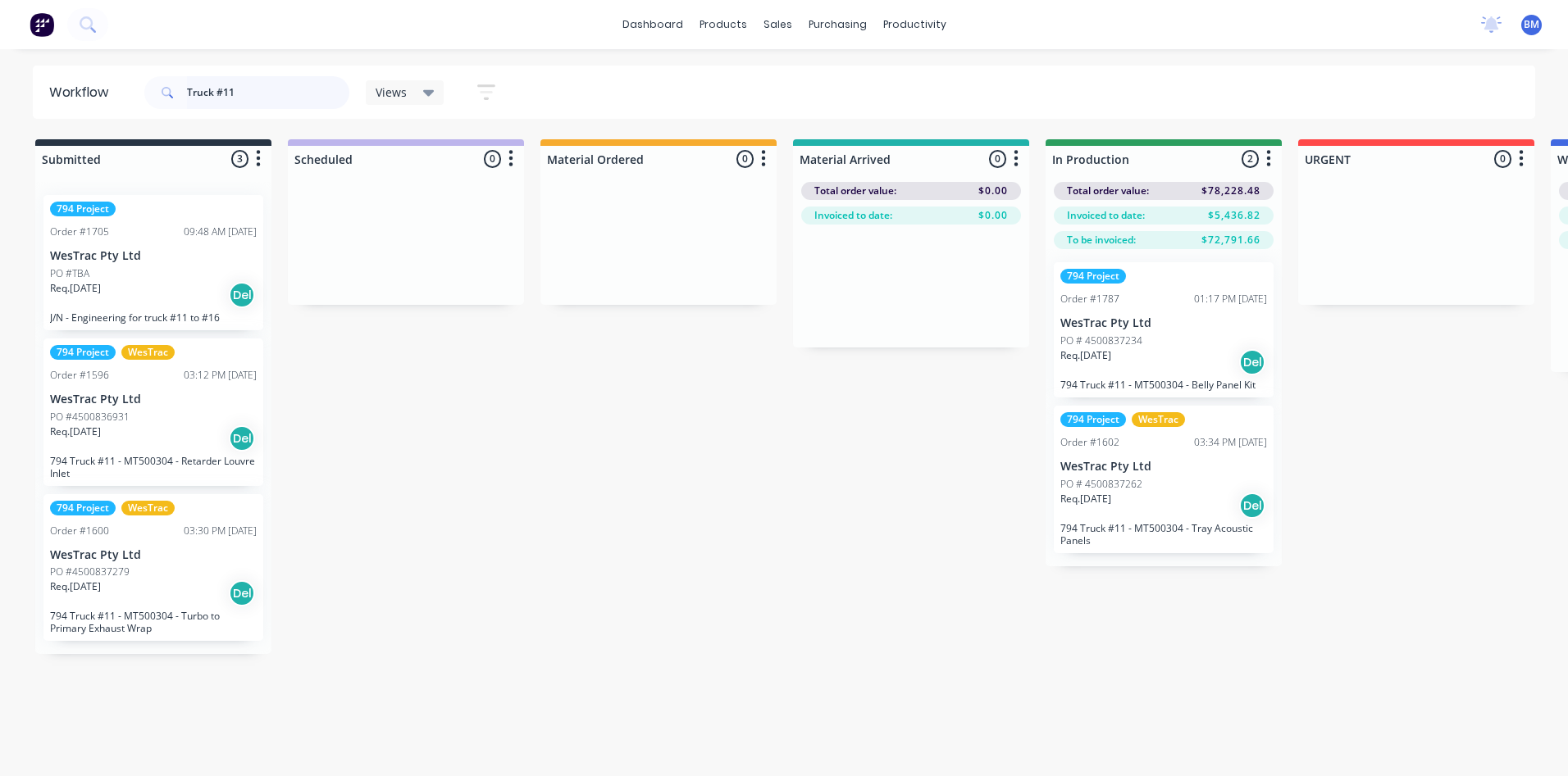
drag, startPoint x: 276, startPoint y: 82, endPoint x: 126, endPoint y: 97, distance: 150.7
click at [126, 97] on header "Workflow Truck #11 Views Save new view None (Default) edit 3D only edit Show/Hi…" at bounding box center [784, 92] width 1503 height 53
click at [307, 88] on input "Truck #11" at bounding box center [268, 92] width 162 height 32
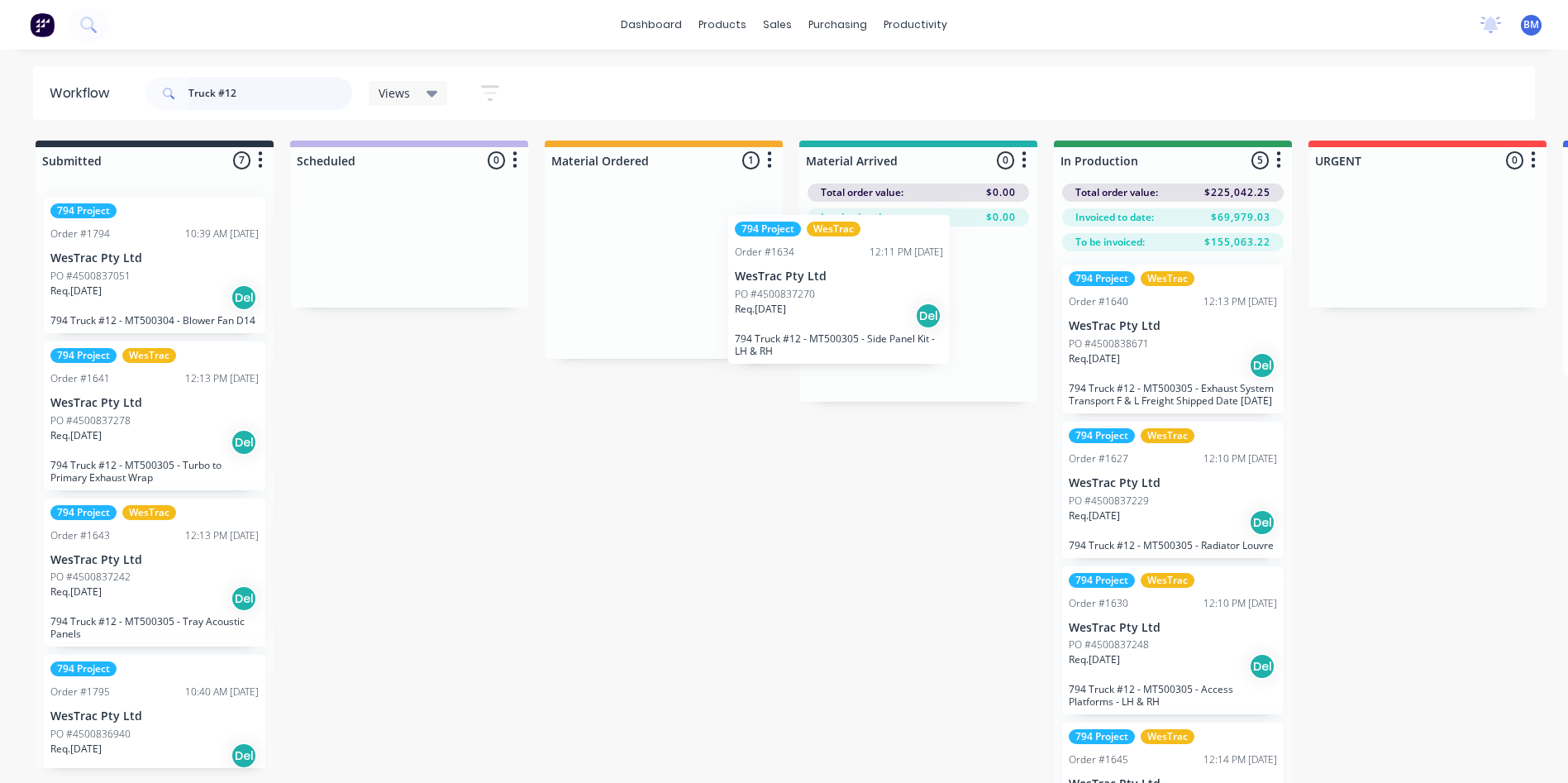
drag, startPoint x: 622, startPoint y: 324, endPoint x: 790, endPoint y: 330, distance: 168.1
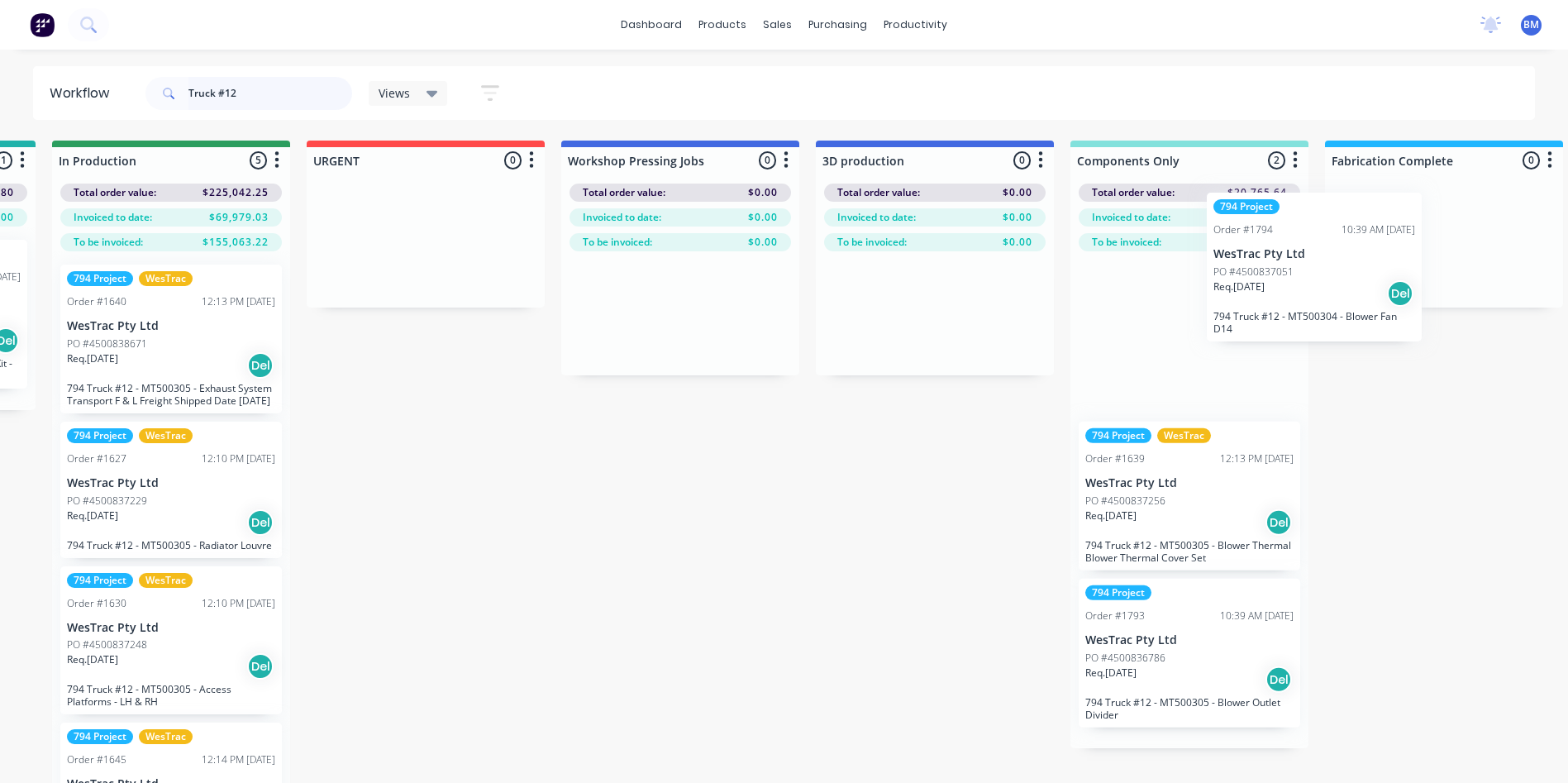
scroll to position [0, 1004]
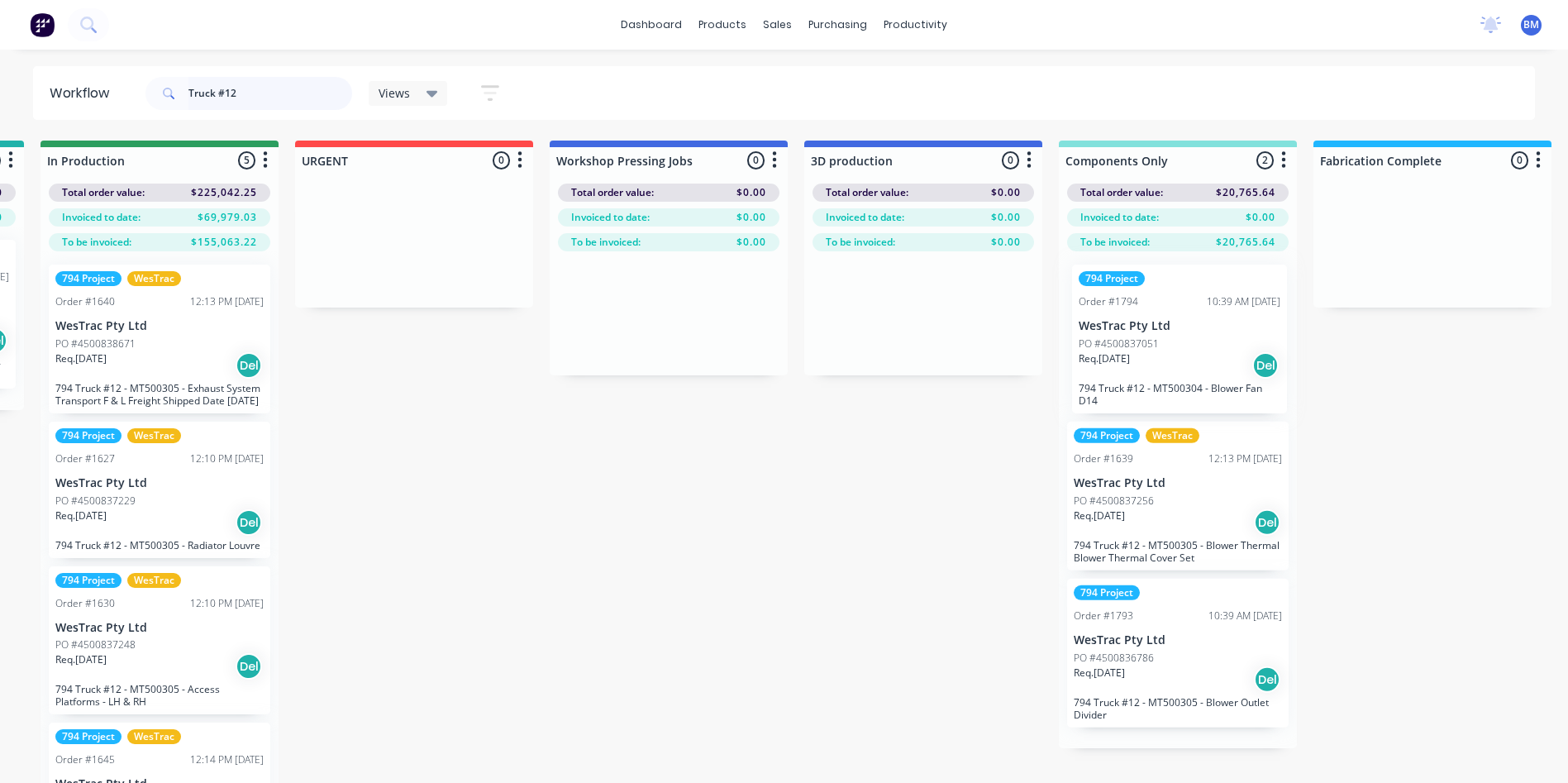
drag, startPoint x: 121, startPoint y: 301, endPoint x: 1157, endPoint y: 370, distance: 1038.3
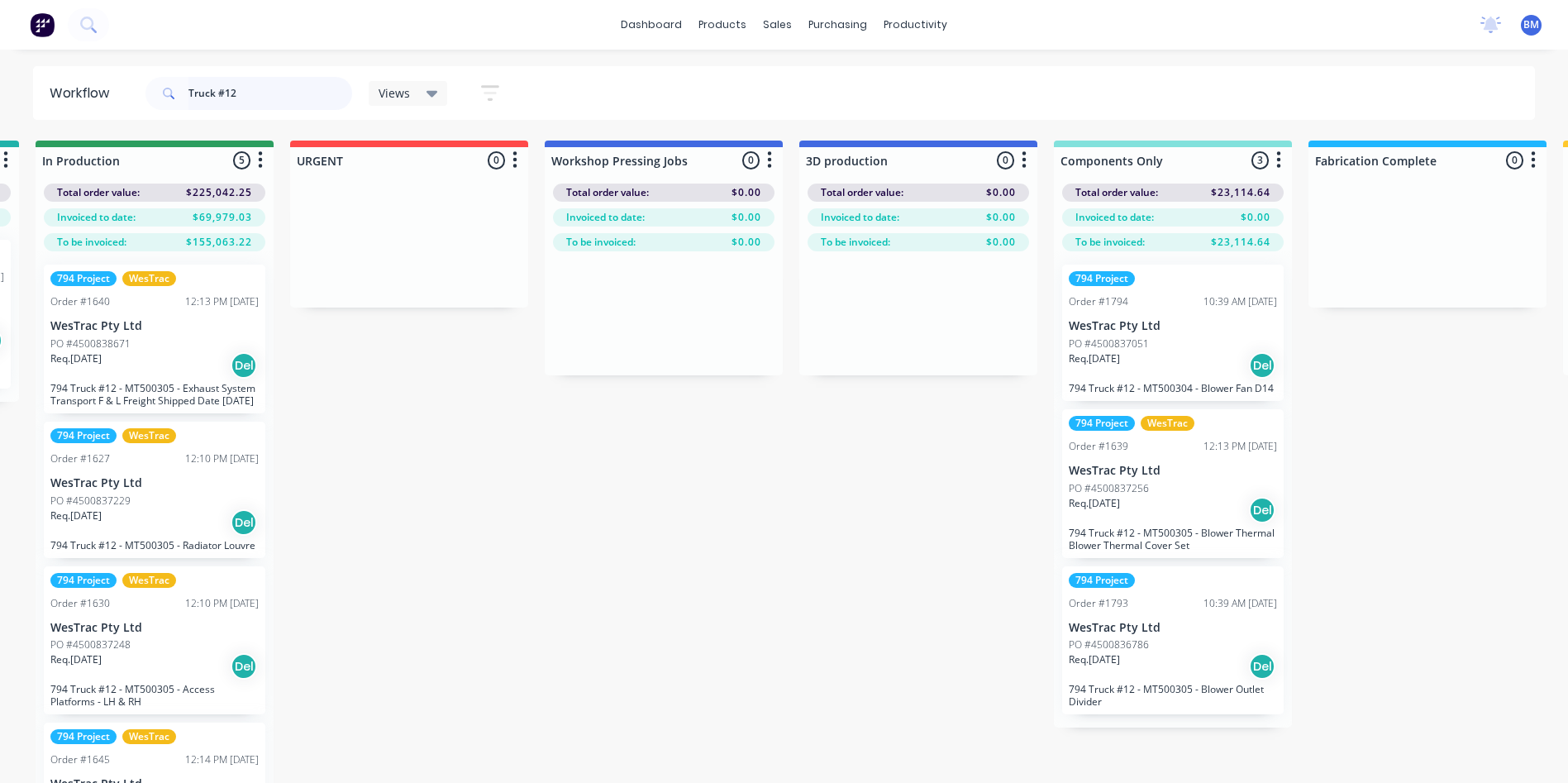
type input "Truck #12"
click at [1175, 647] on div "PO #4500836786" at bounding box center [1173, 644] width 208 height 15
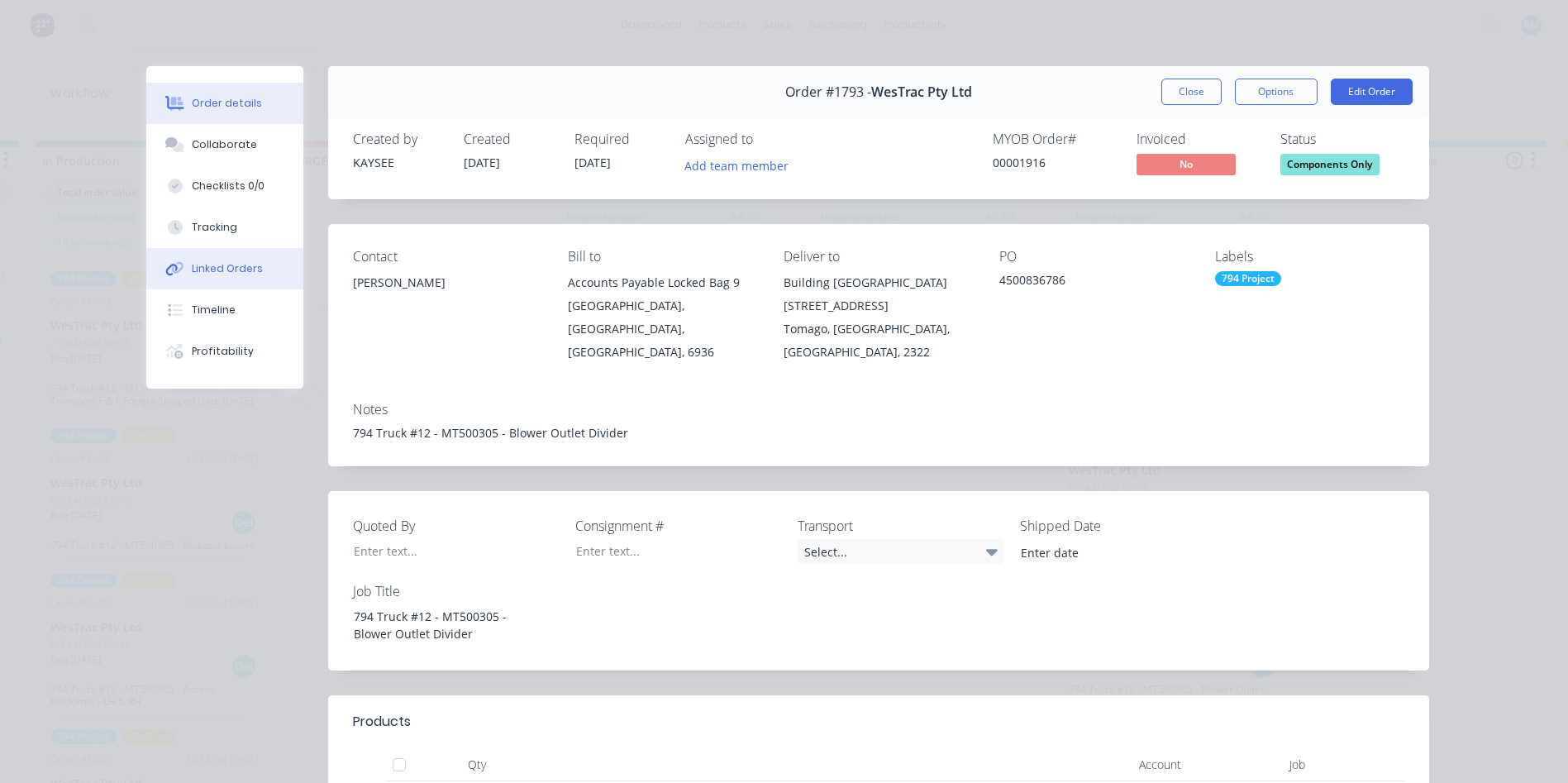
click at [228, 264] on div "Linked Orders" at bounding box center [227, 268] width 71 height 15
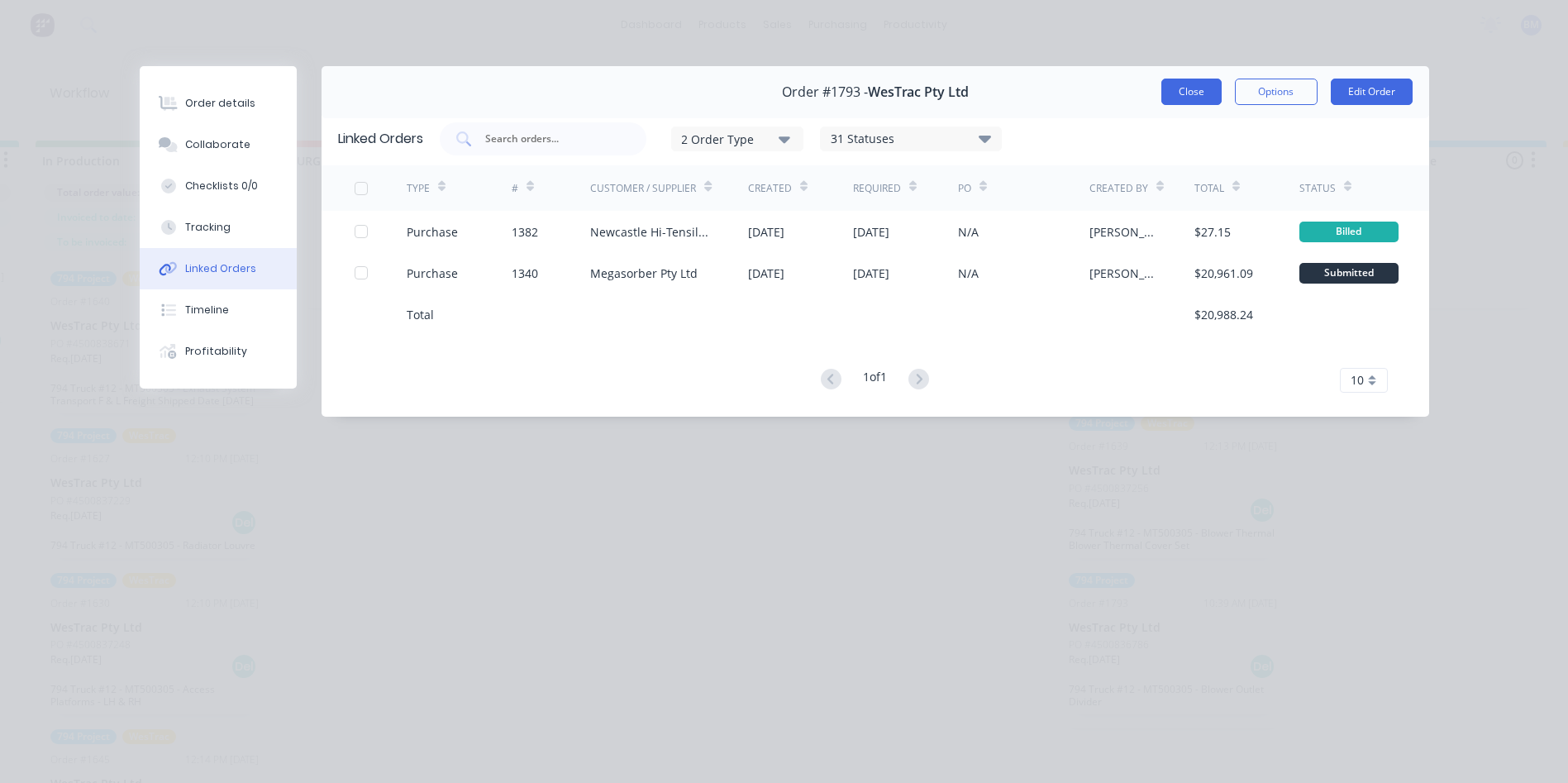
click at [1193, 93] on button "Close" at bounding box center [1192, 91] width 60 height 27
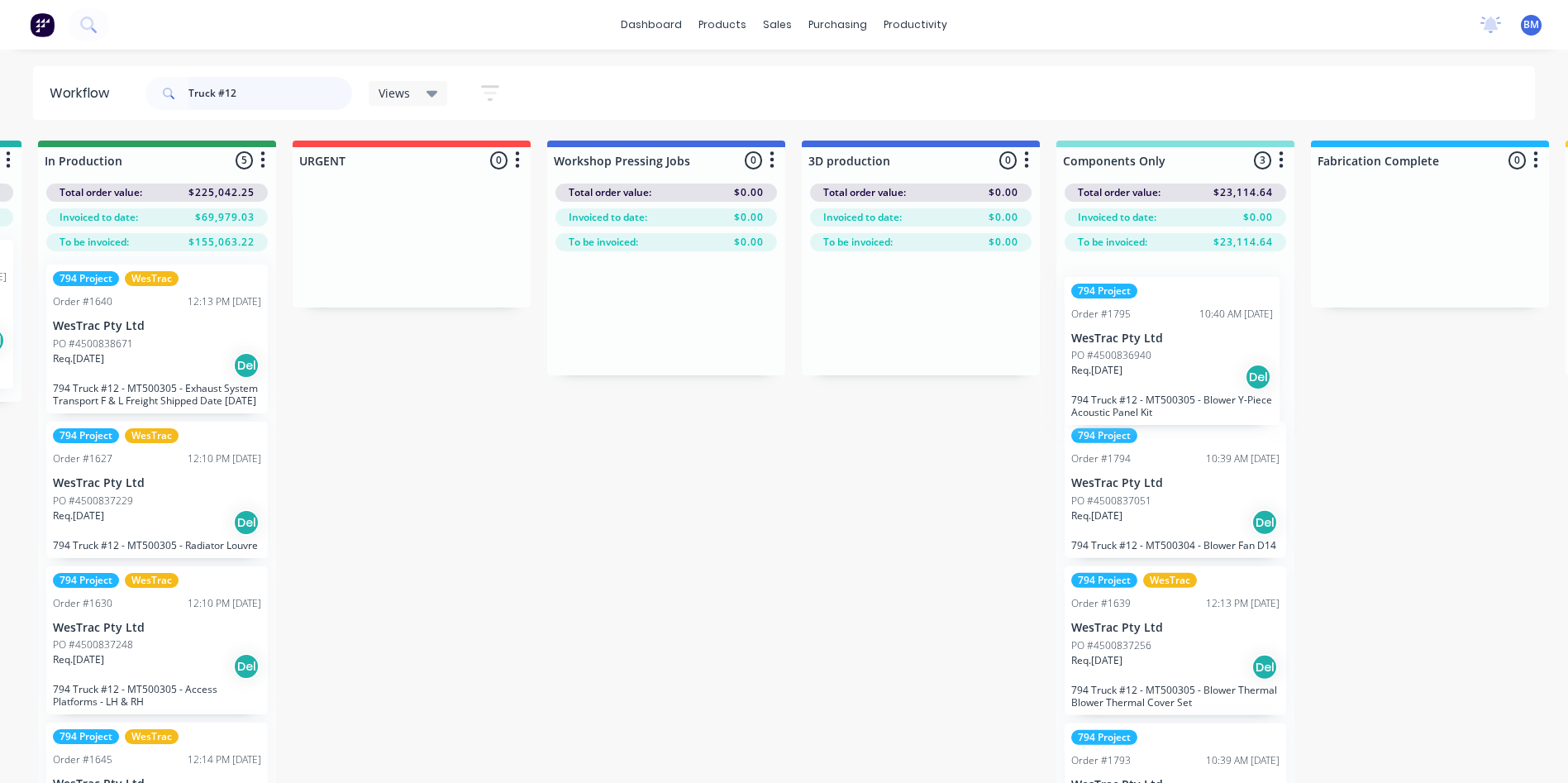
scroll to position [0, 1017]
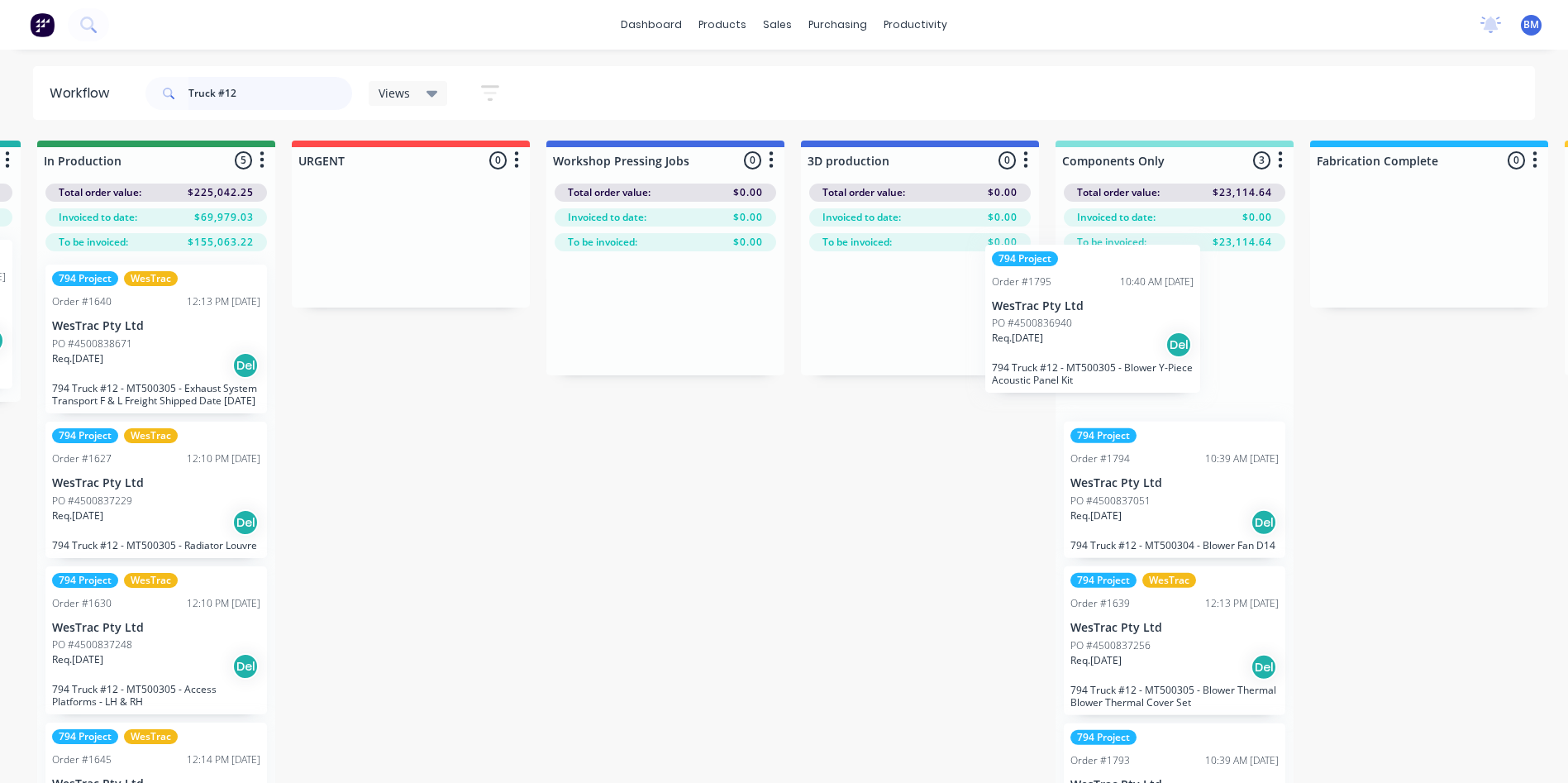
drag, startPoint x: 134, startPoint y: 457, endPoint x: 1156, endPoint y: 383, distance: 1024.7
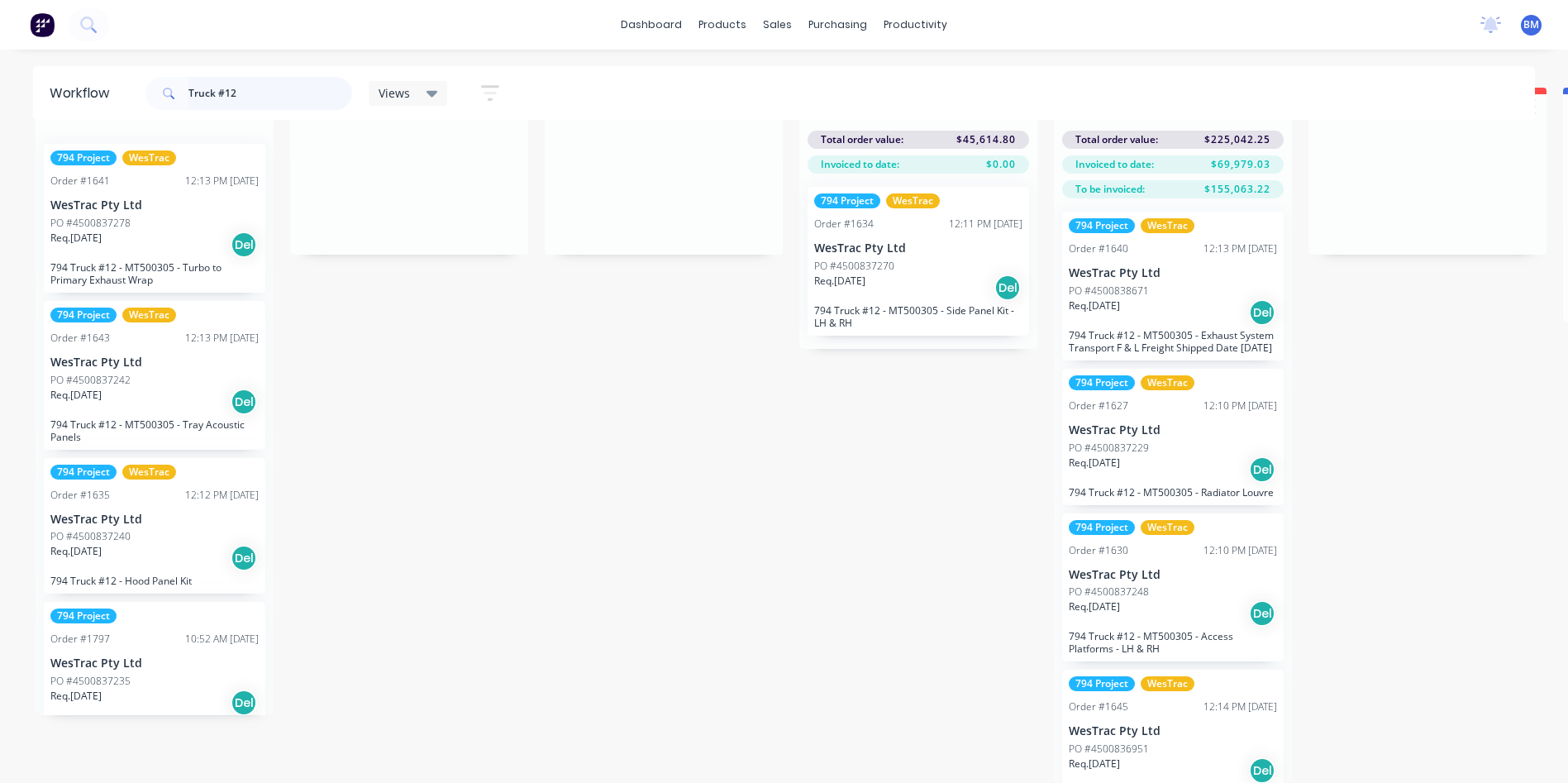
scroll to position [0, 0]
